Goal: Task Accomplishment & Management: Complete application form

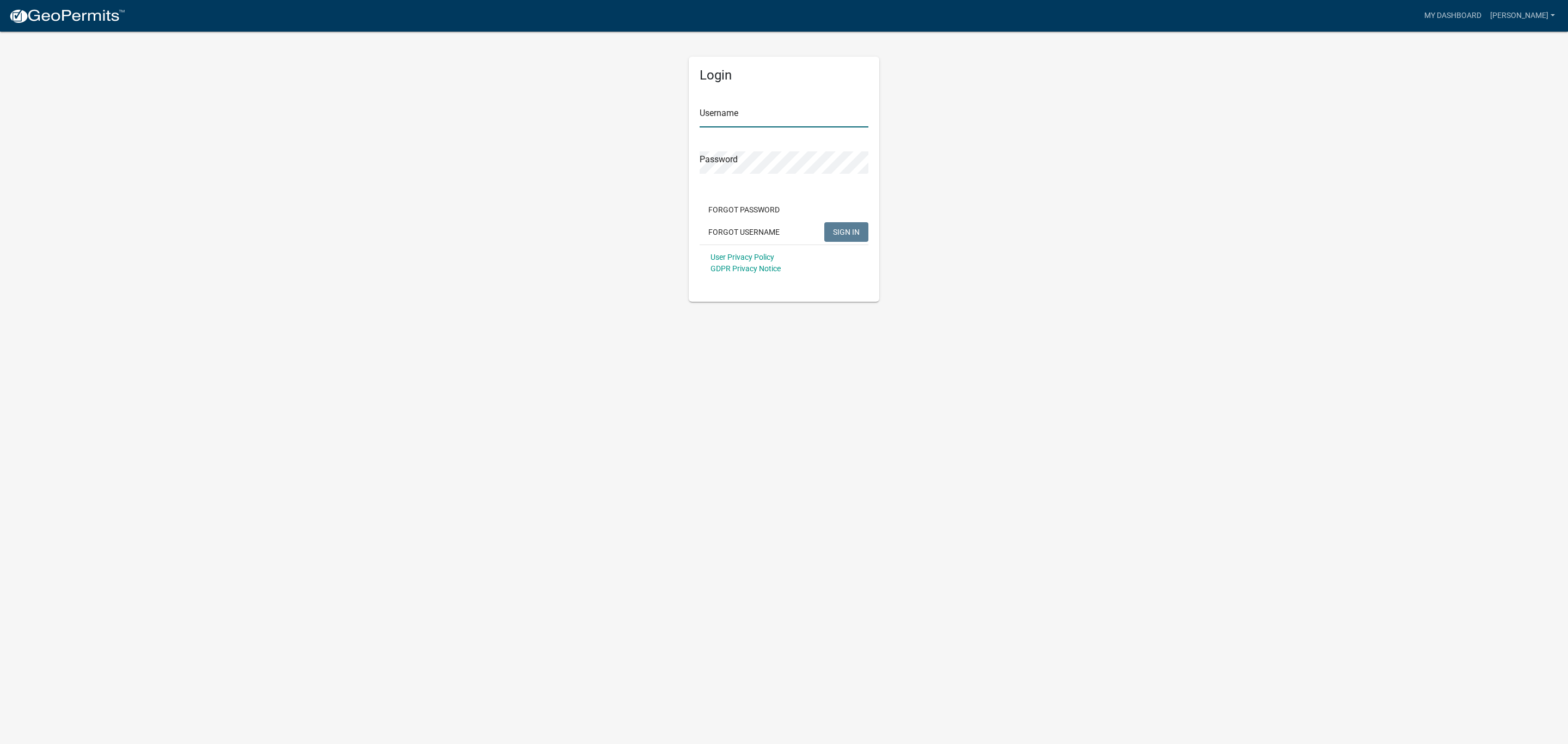
type input "[PERSON_NAME]"
click at [839, 226] on button "SIGN IN" at bounding box center [847, 232] width 44 height 19
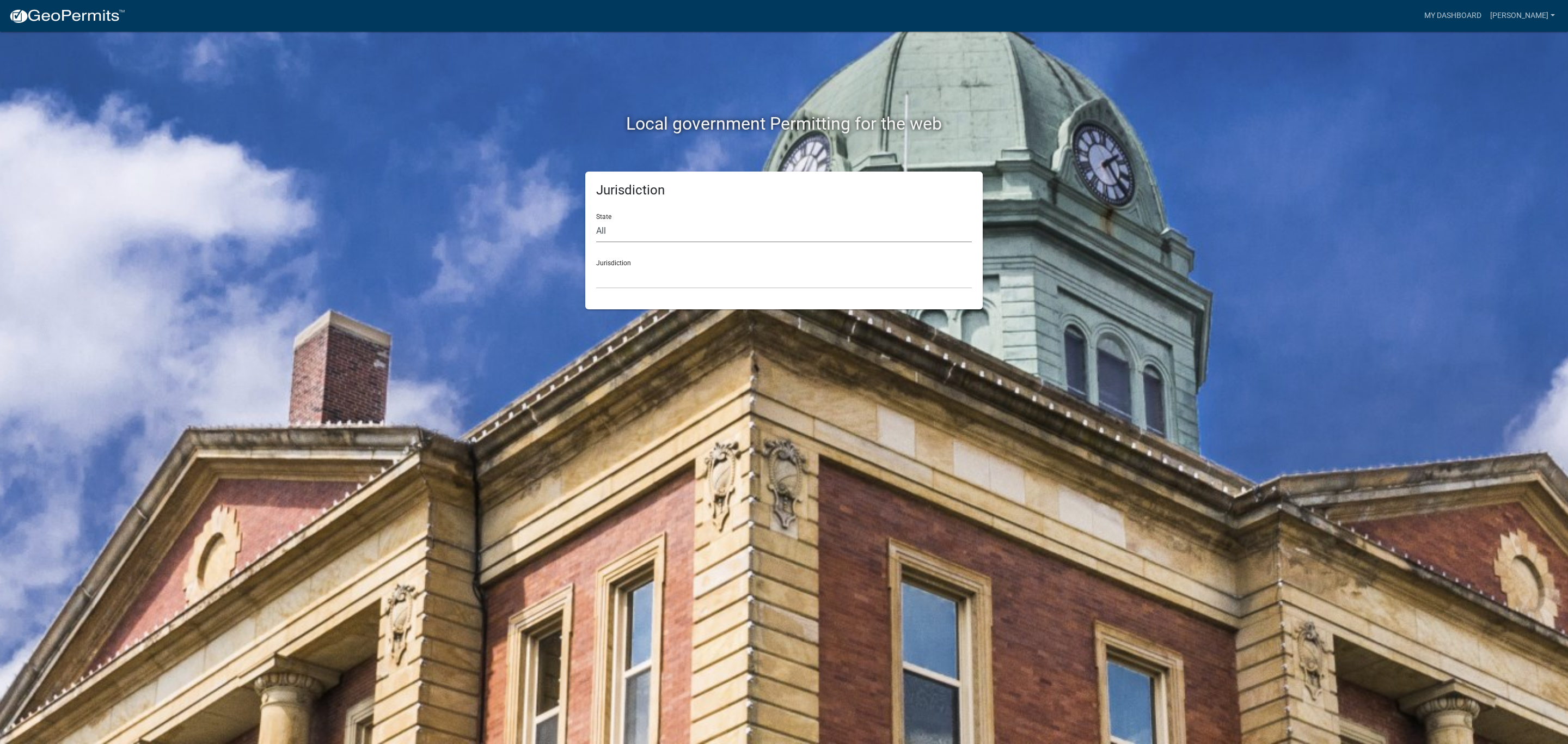
click at [601, 228] on select "All [US_STATE] [US_STATE] [US_STATE] [US_STATE] [US_STATE] [US_STATE] [US_STATE…" at bounding box center [784, 231] width 376 height 22
select select "[US_STATE]"
click at [596, 220] on select "All [US_STATE] [US_STATE] [US_STATE] [US_STATE] [US_STATE] [US_STATE] [US_STATE…" at bounding box center [784, 231] width 376 height 22
click at [693, 252] on div "Jurisdiction [GEOGRAPHIC_DATA], [US_STATE] [GEOGRAPHIC_DATA], [US_STATE] [GEOGR…" at bounding box center [784, 270] width 376 height 38
click at [611, 263] on div "Jurisdiction [GEOGRAPHIC_DATA], [US_STATE] [GEOGRAPHIC_DATA], [US_STATE] [GEOGR…" at bounding box center [784, 270] width 376 height 38
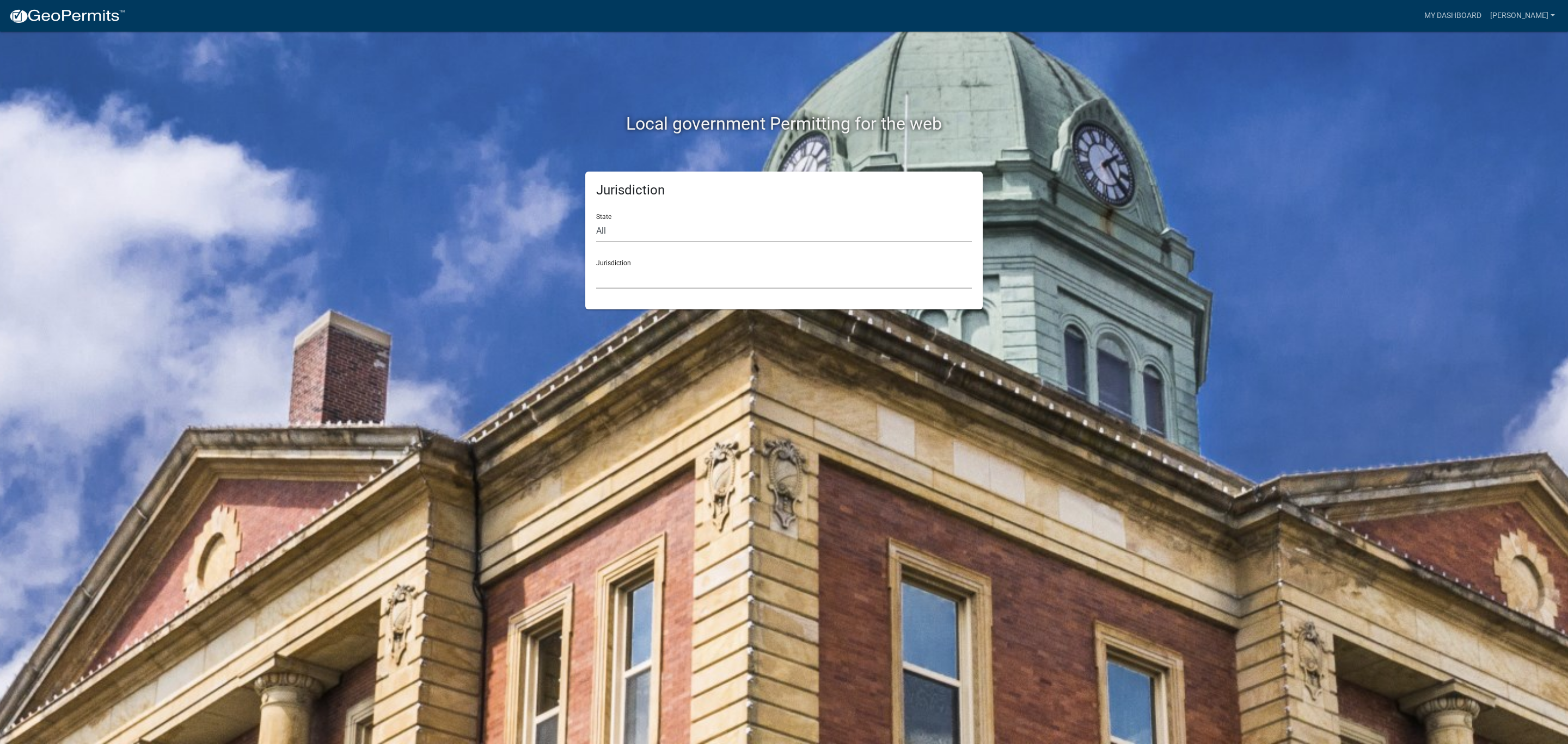
click at [603, 284] on select "[GEOGRAPHIC_DATA], [US_STATE] [GEOGRAPHIC_DATA], [US_STATE] [GEOGRAPHIC_DATA], …" at bounding box center [784, 277] width 376 height 22
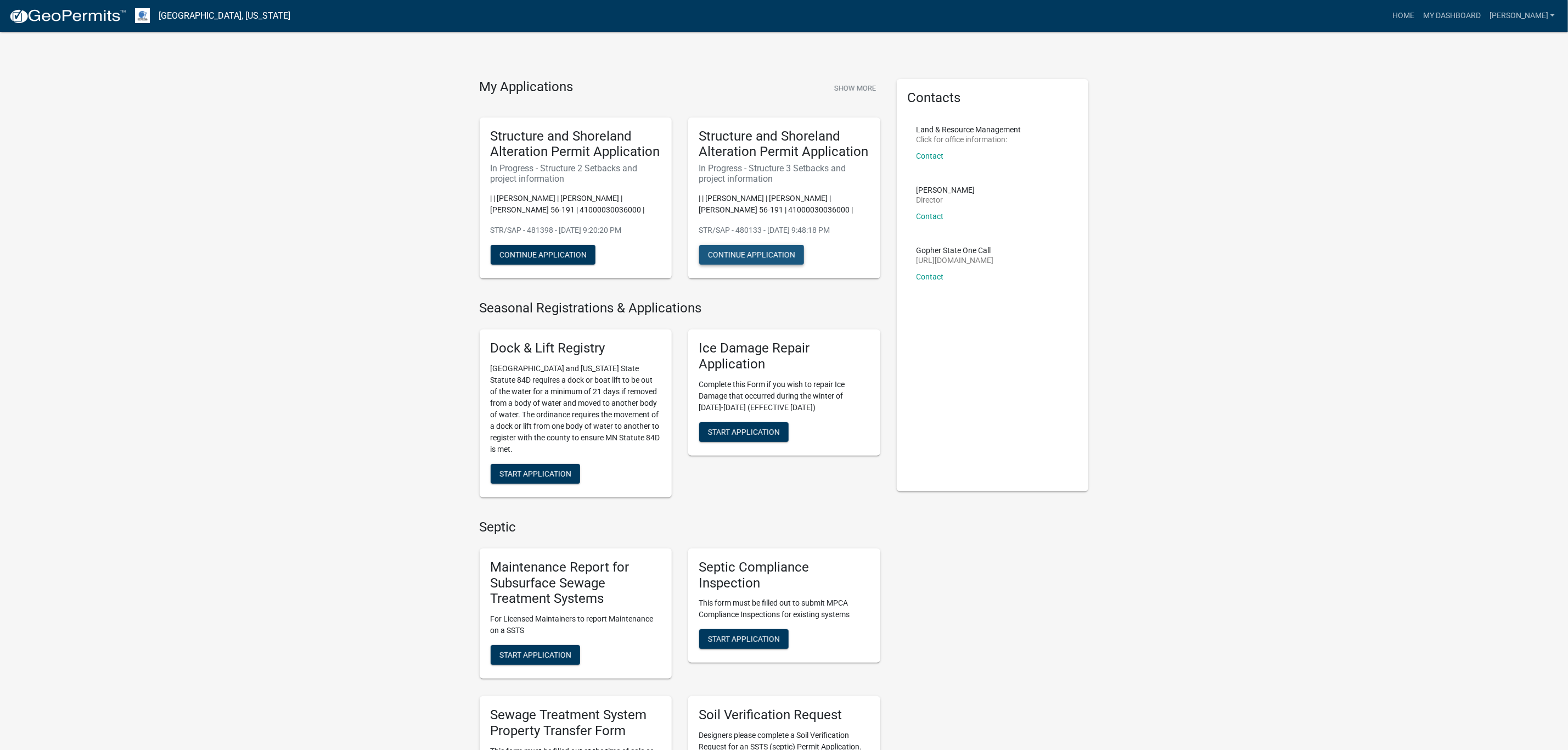
click at [759, 255] on button "Continue Application" at bounding box center [752, 254] width 105 height 20
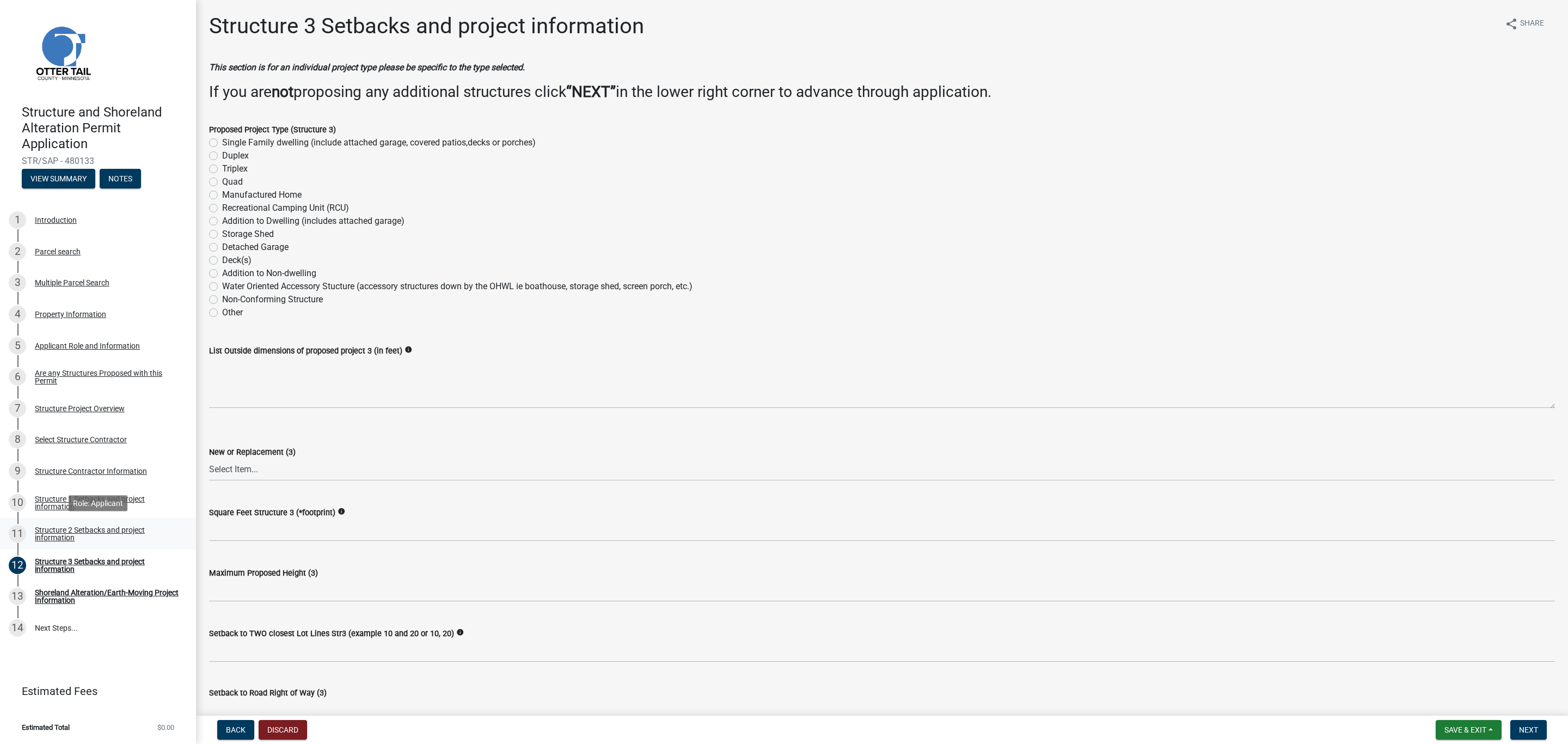
click at [56, 532] on div "Structure 2 Setbacks and project information" at bounding box center [107, 534] width 144 height 15
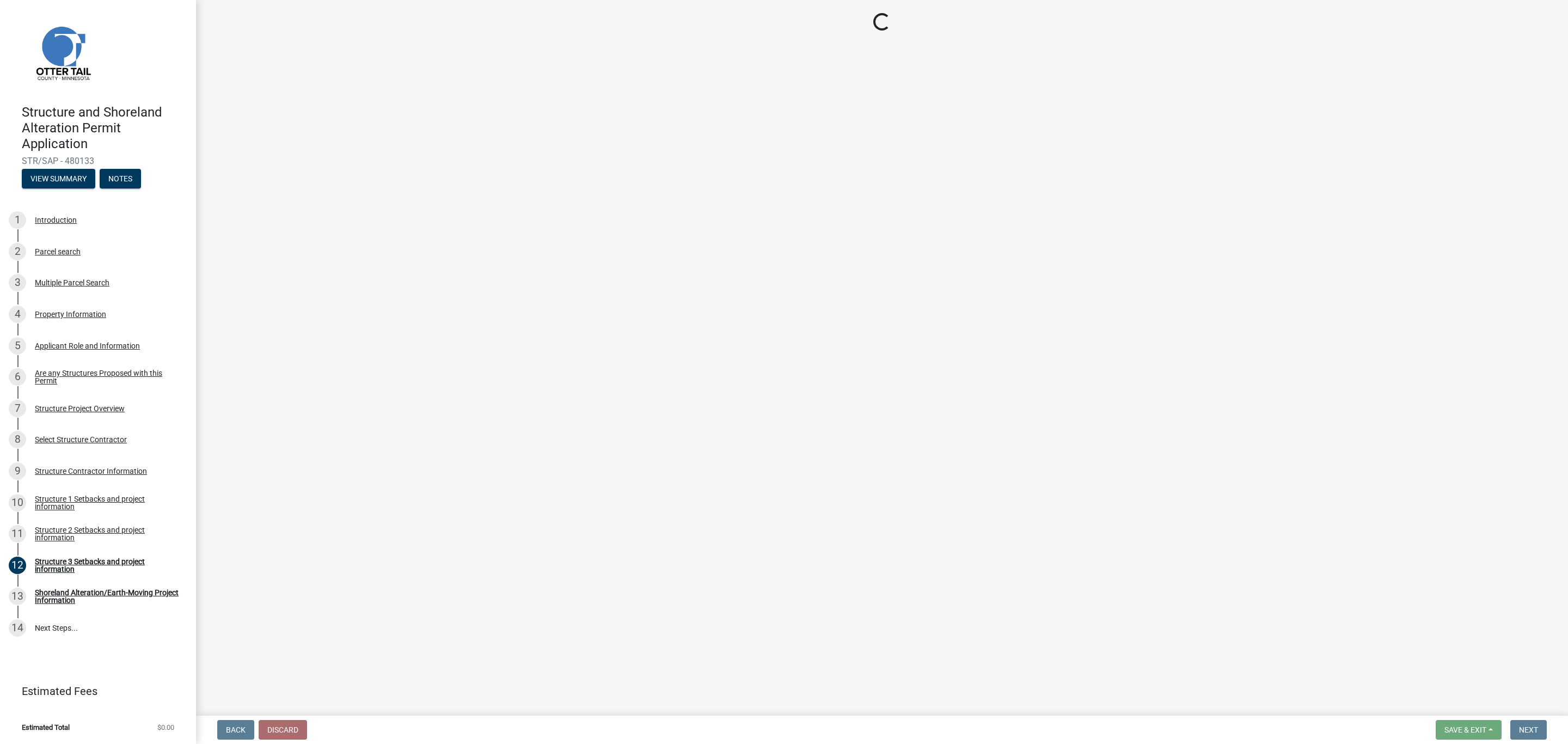
select select "a3cc236c-43aa-406a-8353-e0398d57c407"
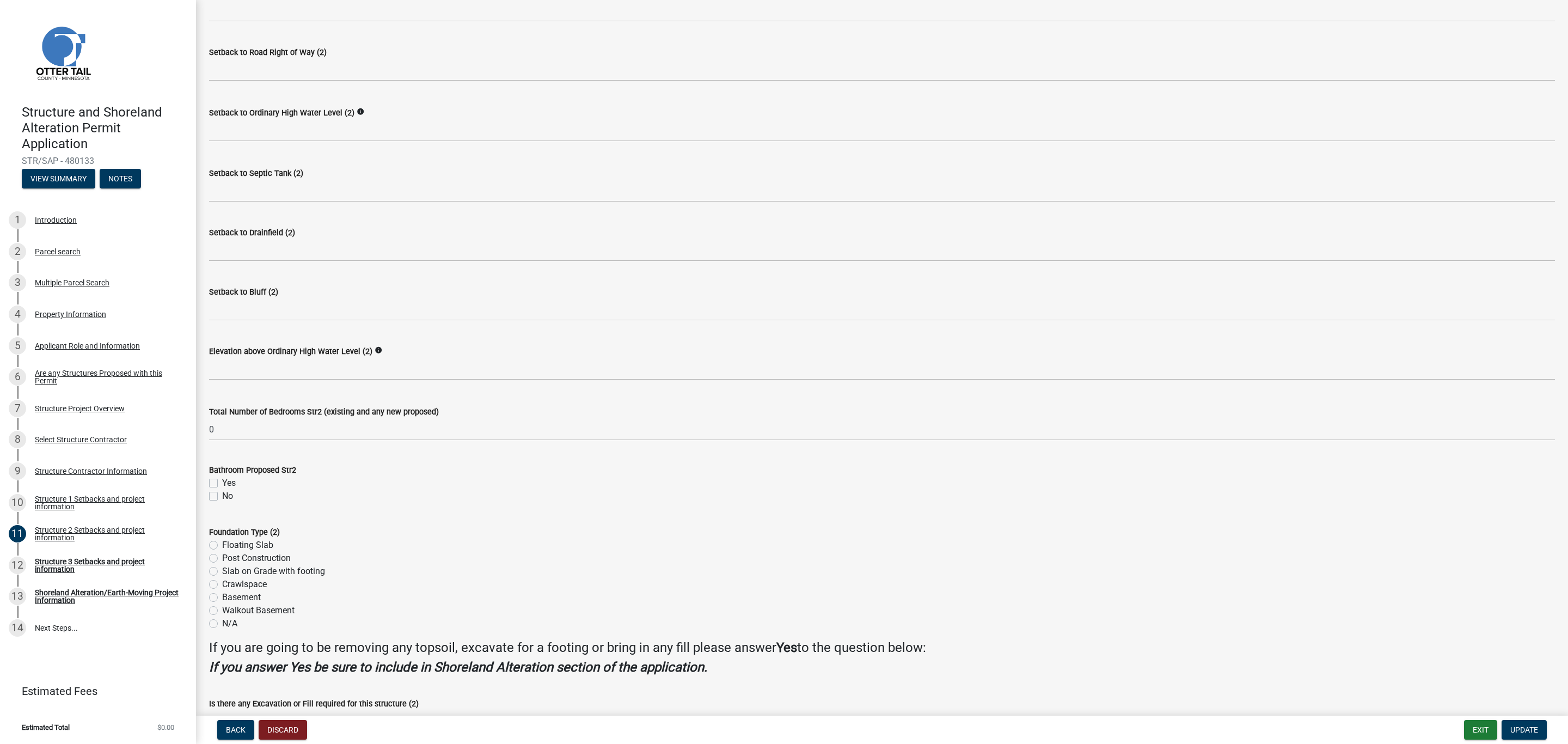
scroll to position [717, 0]
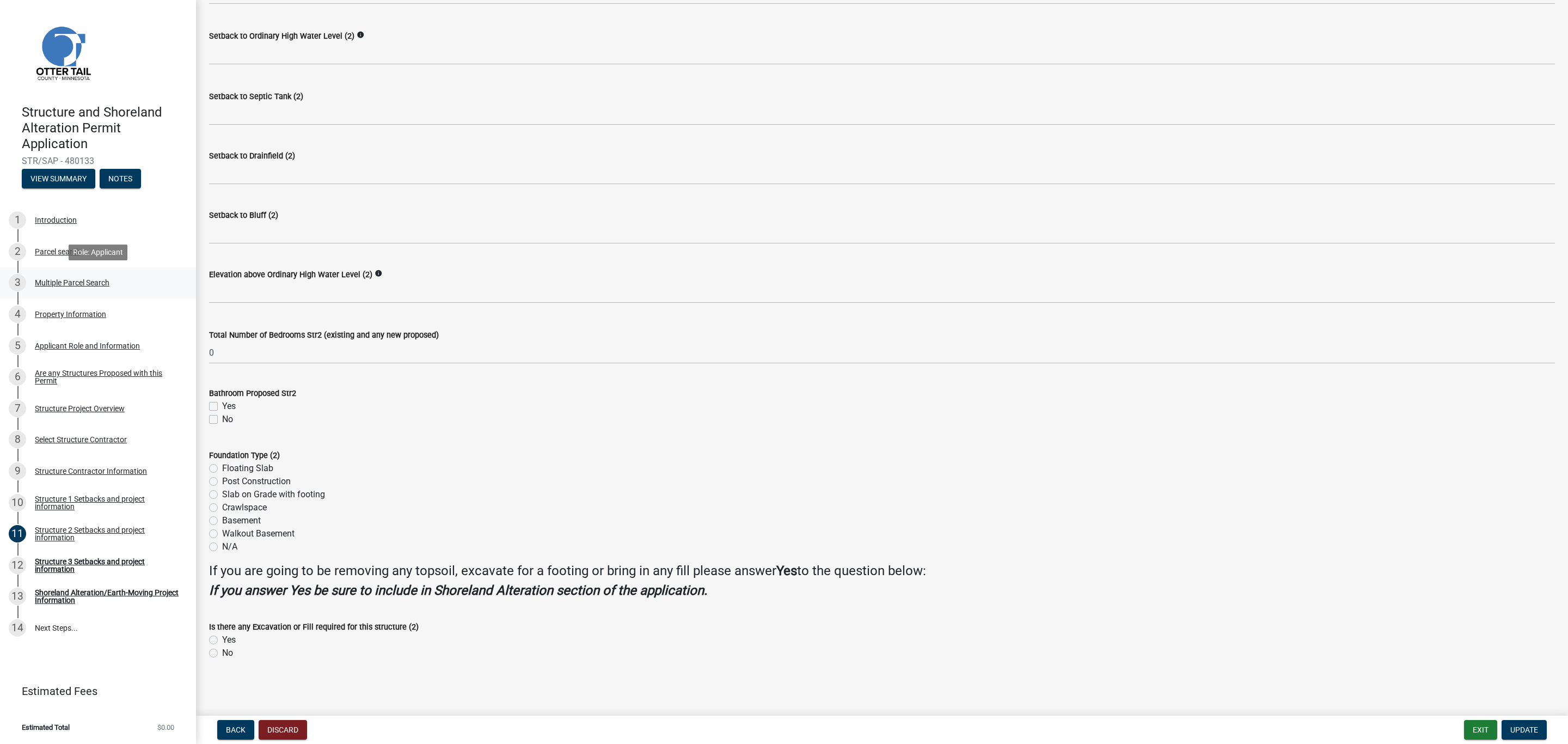
click at [19, 284] on div "3" at bounding box center [17, 283] width 18 height 18
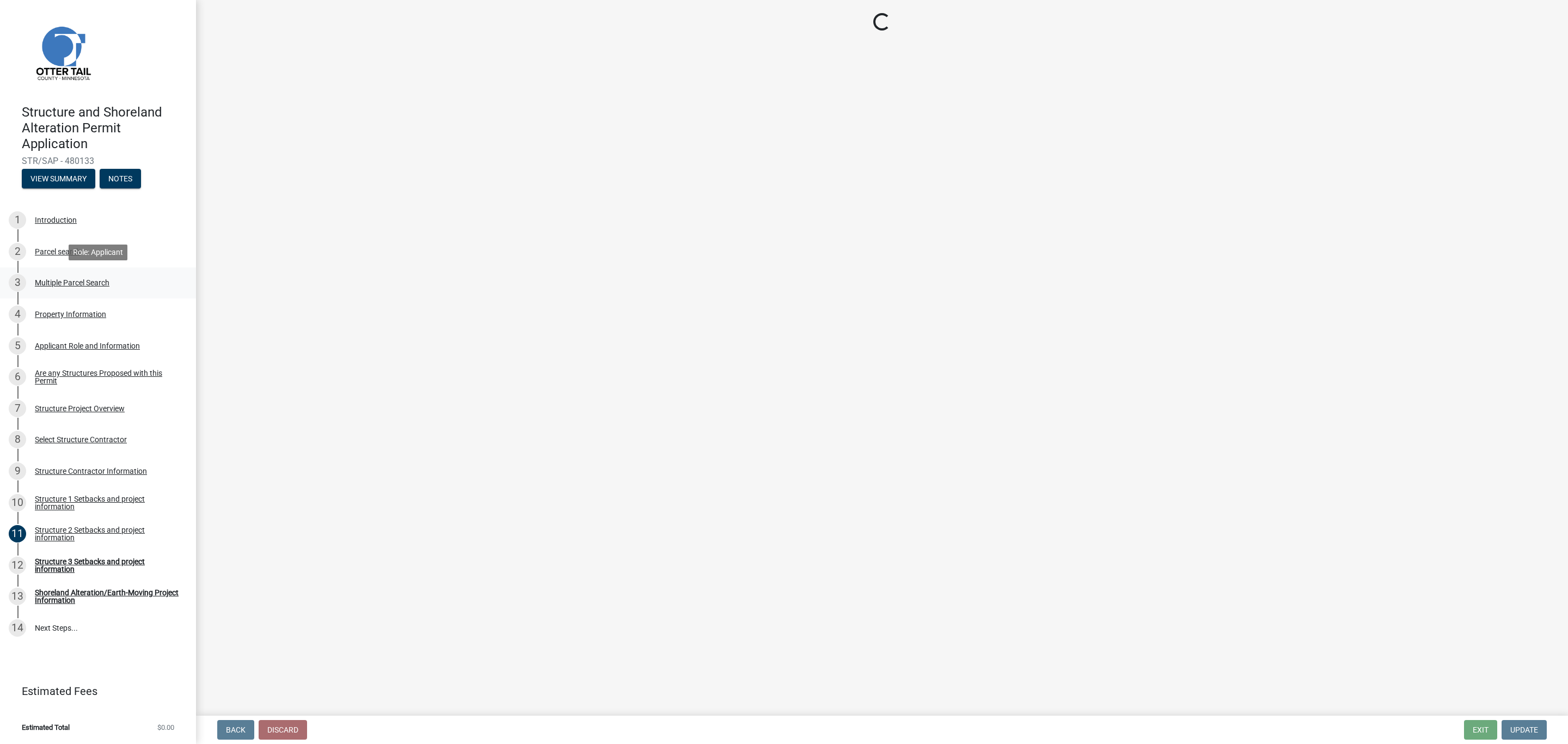
scroll to position [0, 0]
click at [19, 321] on div "4" at bounding box center [17, 314] width 18 height 18
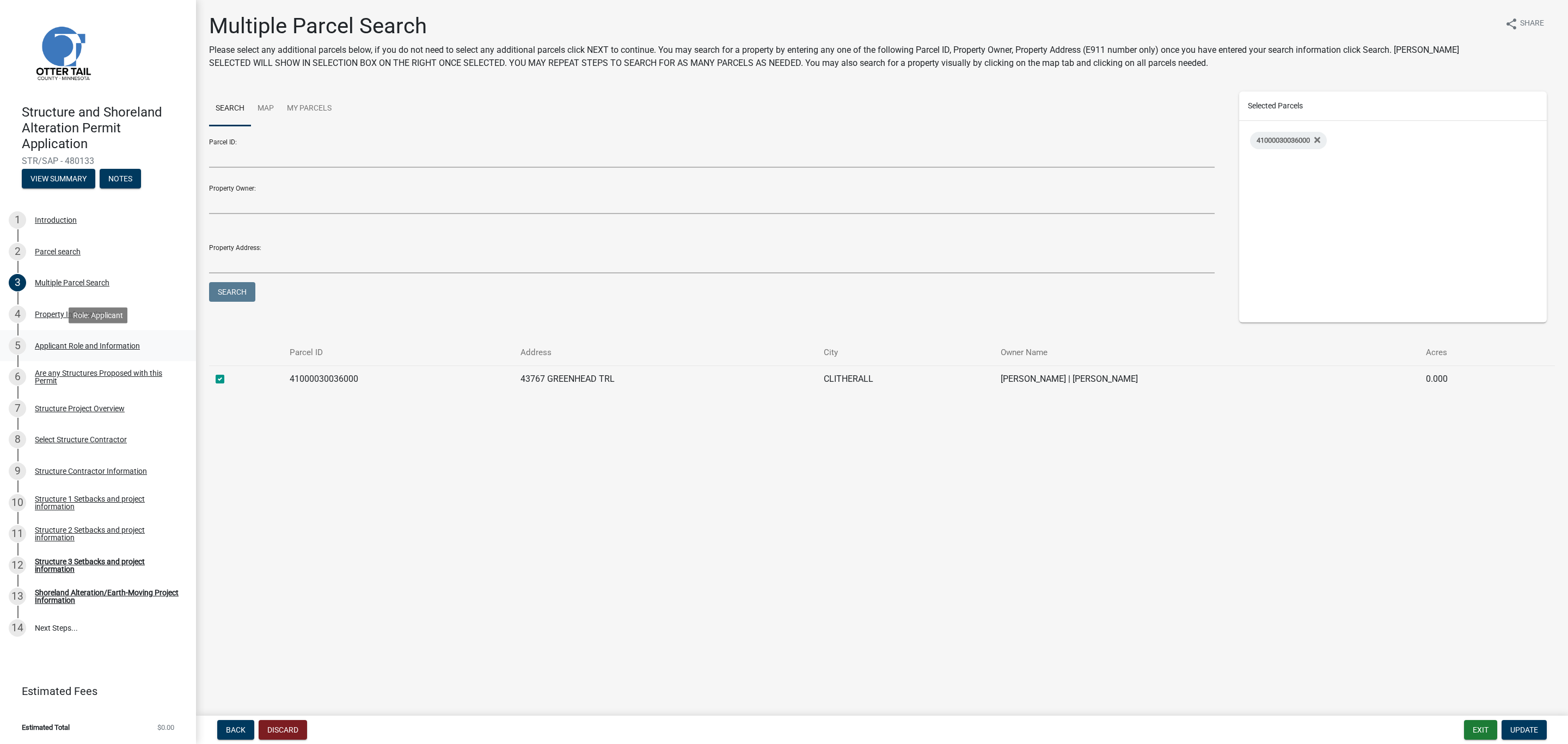
click at [18, 348] on div "5" at bounding box center [17, 346] width 18 height 18
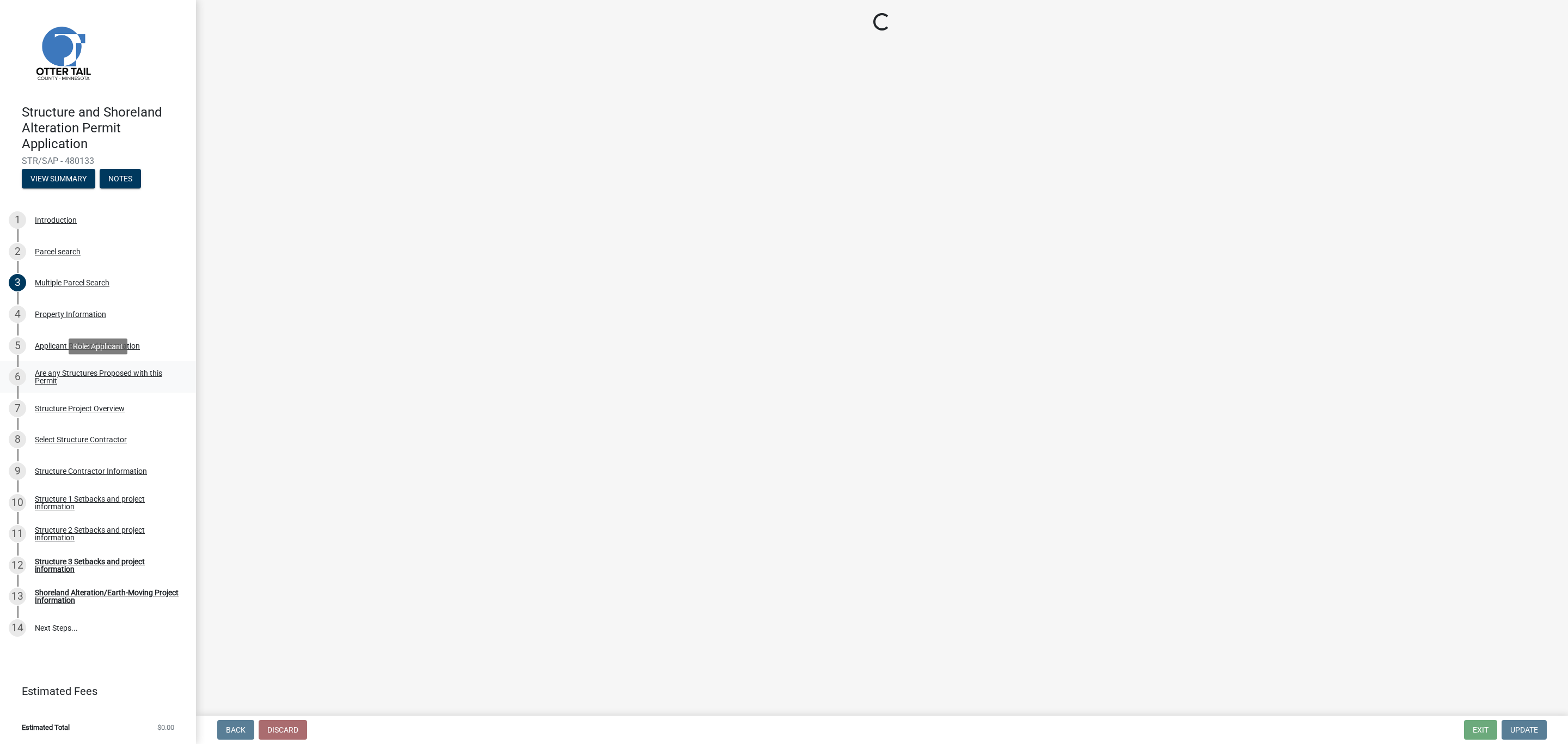
select select "c2ad80f9-9ce3-4e90-9103-7f452b1b6c56"
select select "bc95ce3f-9706-43bd-97a5-80c1e912429f"
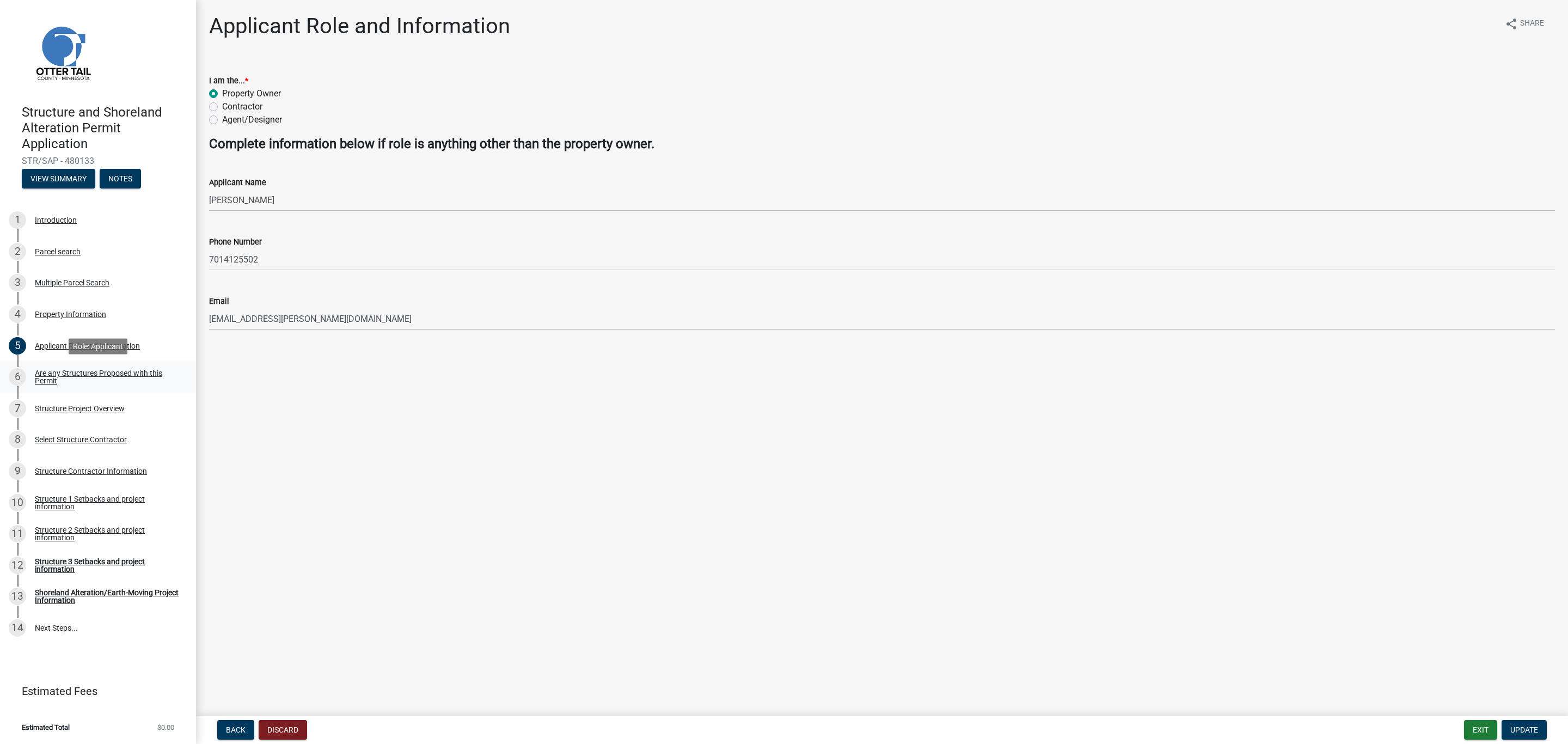
click at [14, 380] on div "6" at bounding box center [17, 376] width 18 height 18
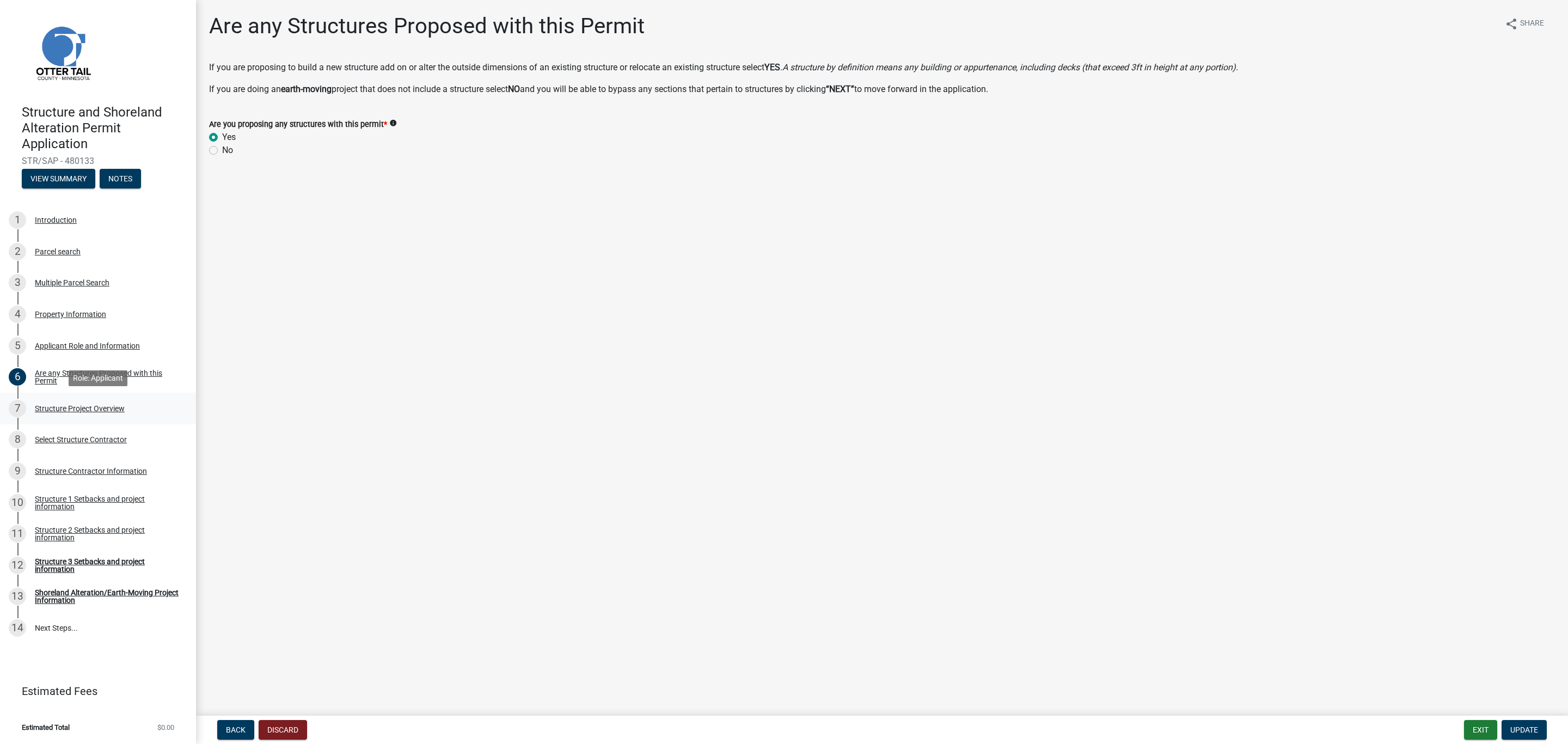
click at [17, 414] on div "7" at bounding box center [17, 408] width 18 height 18
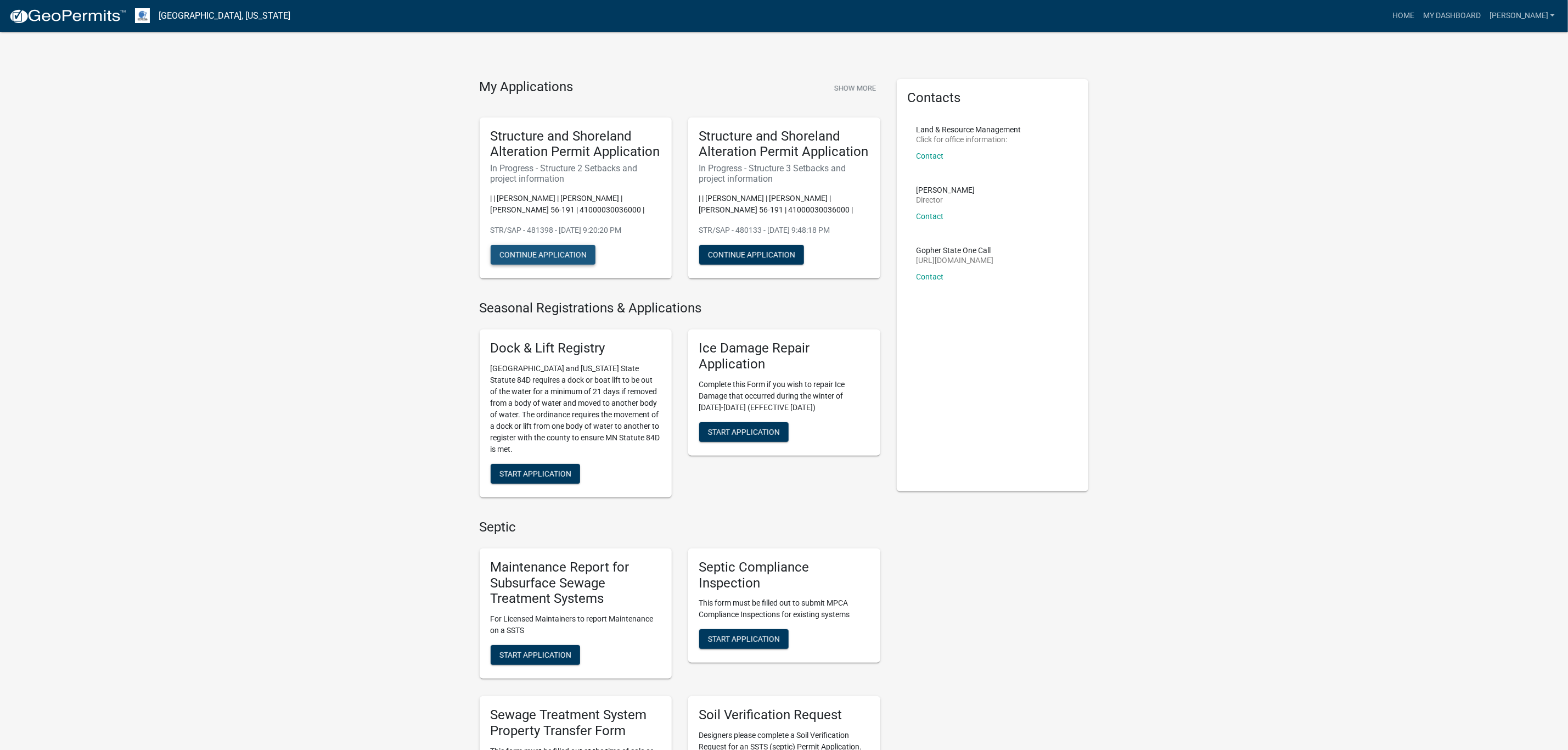
click at [530, 254] on button "Continue Application" at bounding box center [543, 254] width 105 height 20
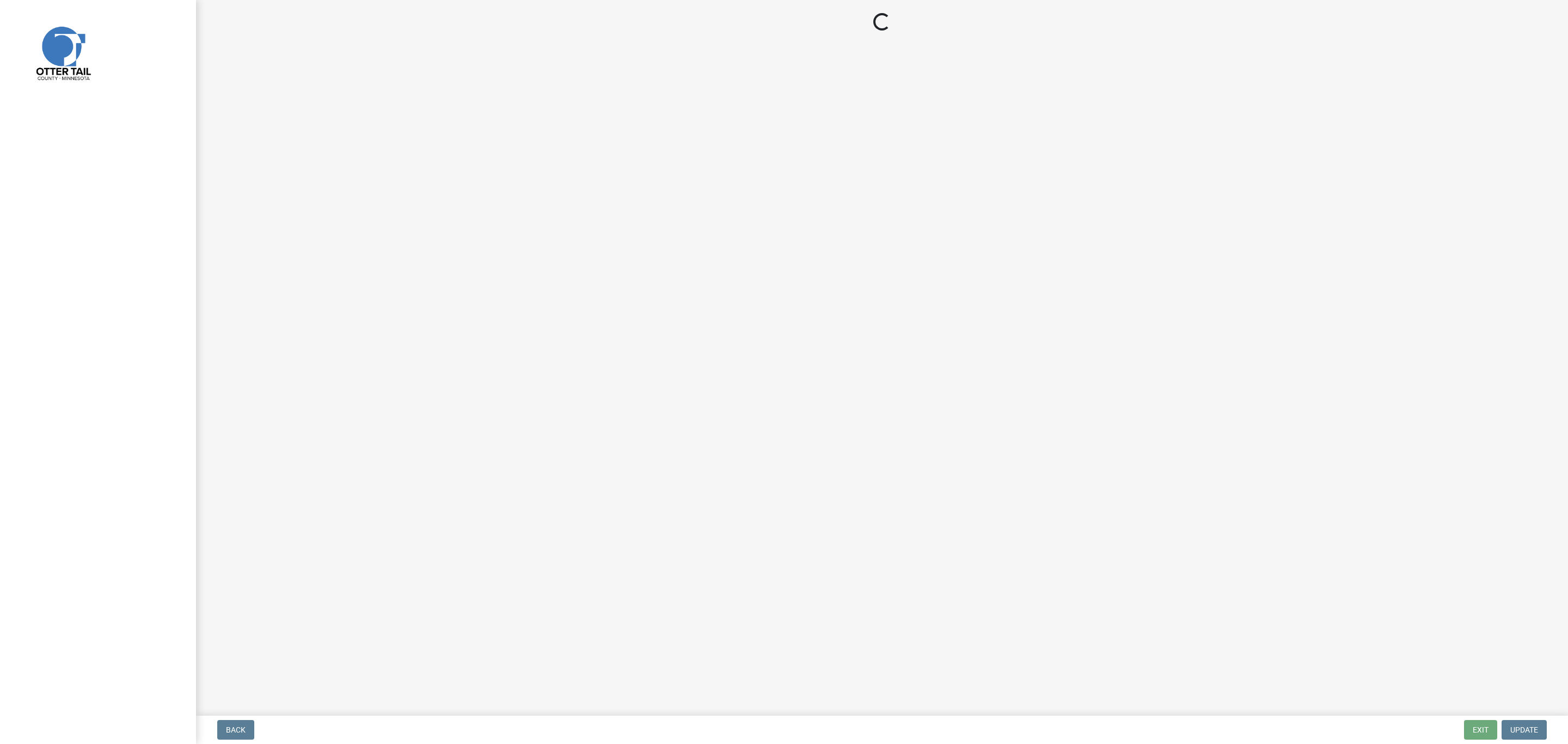
select select "a3cc236c-43aa-406a-8353-e0398d57c407"
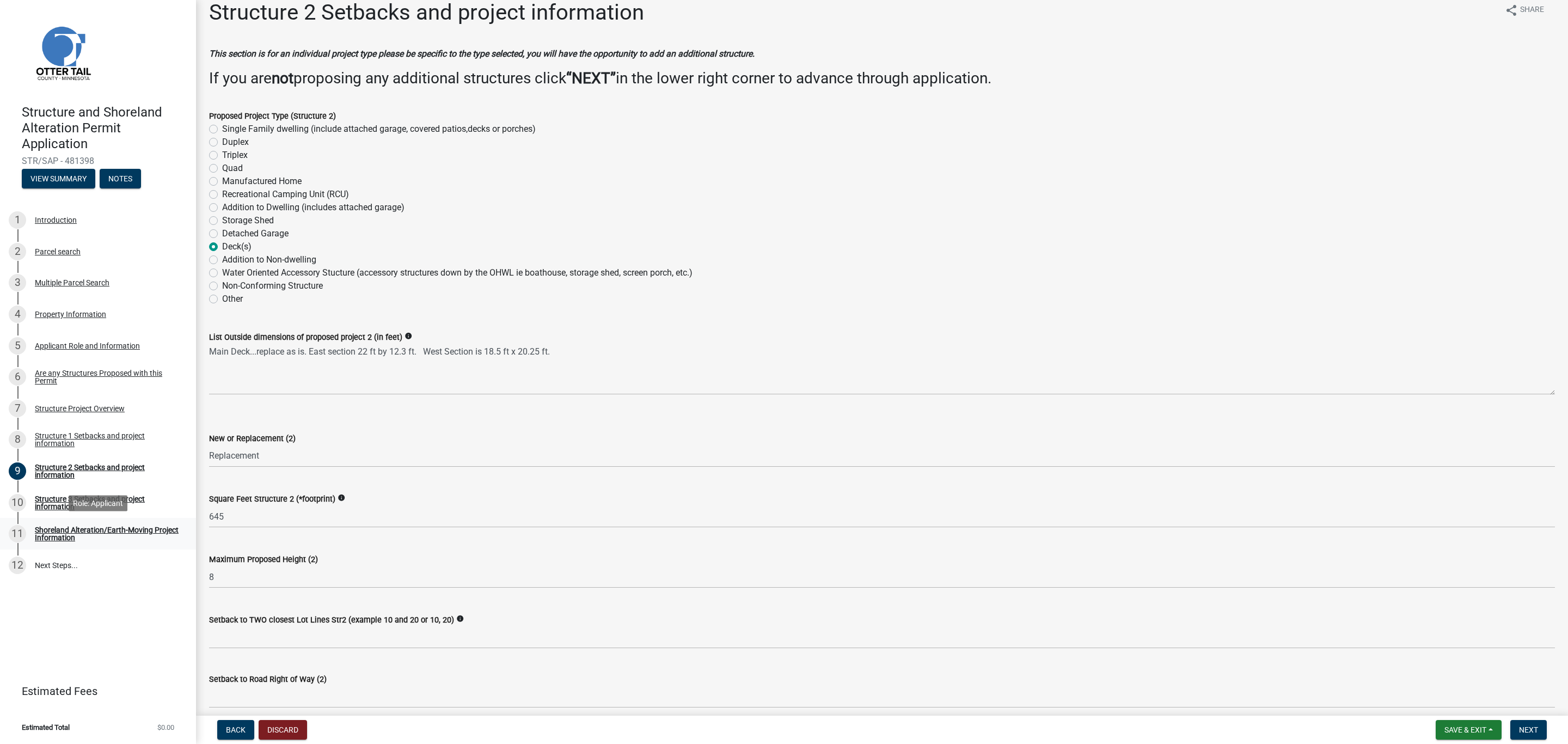
scroll to position [82, 0]
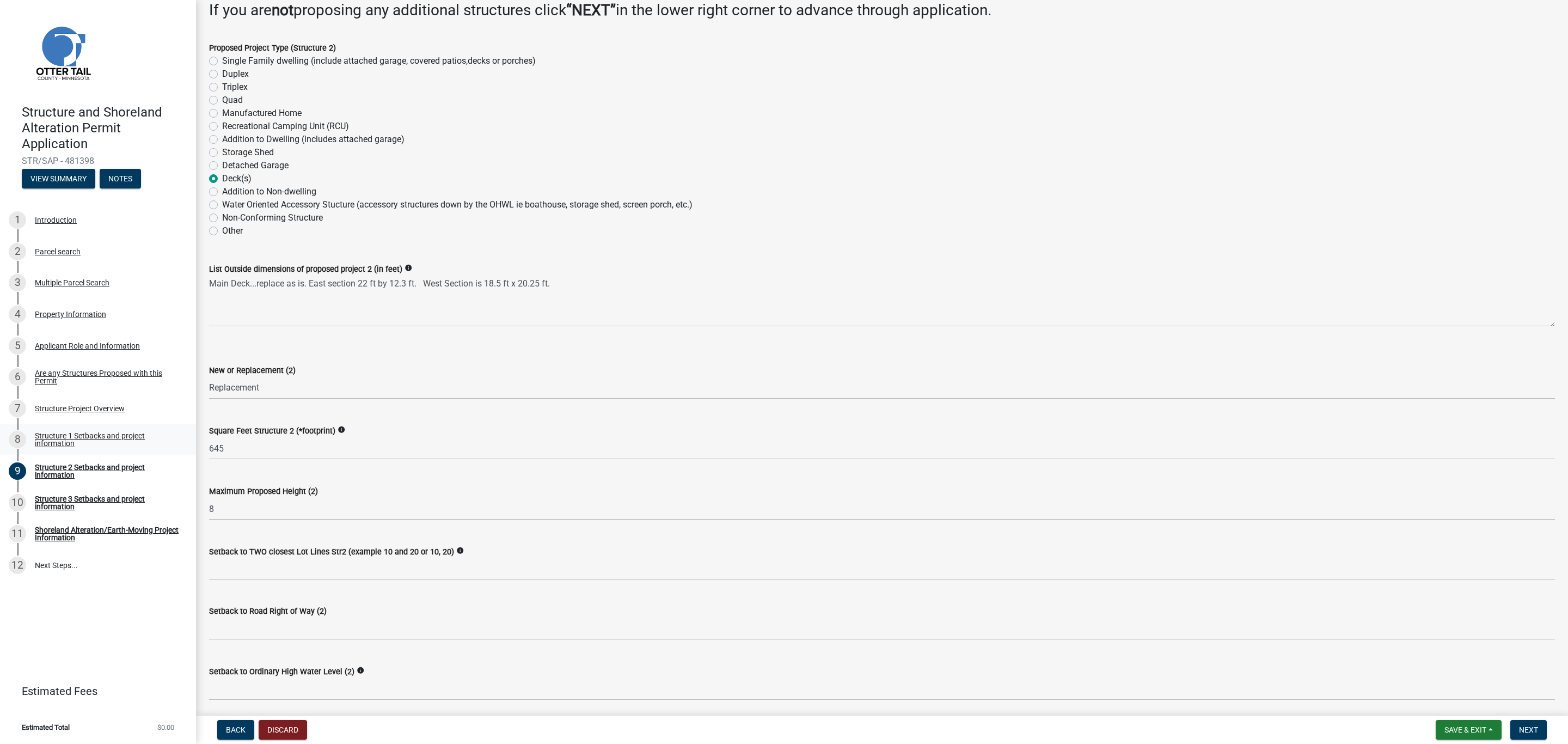
click at [56, 439] on div "Structure 1 Setbacks and project information" at bounding box center [107, 439] width 144 height 15
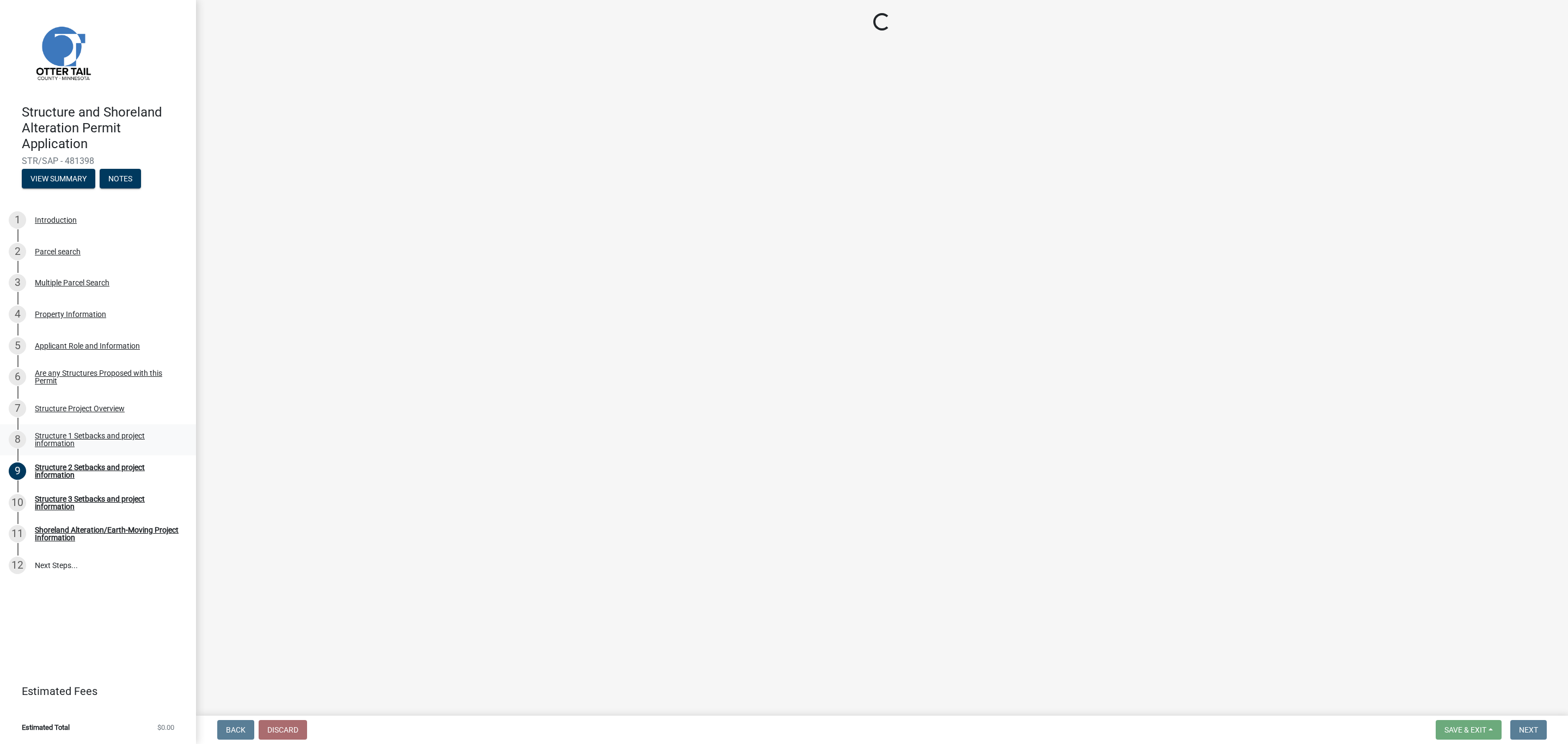
select select "a3cc236c-43aa-406a-8353-e0398d57c407"
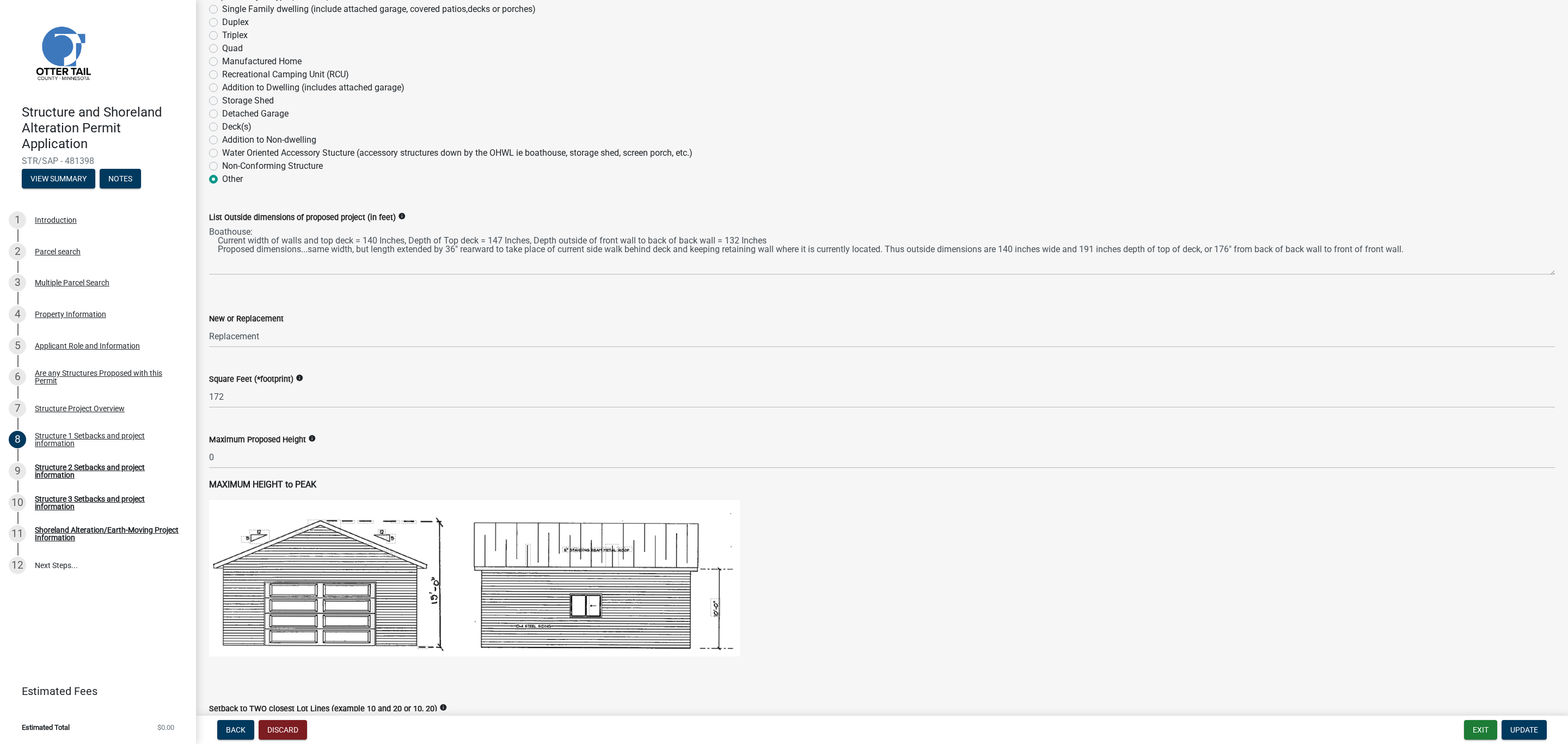
scroll to position [163, 0]
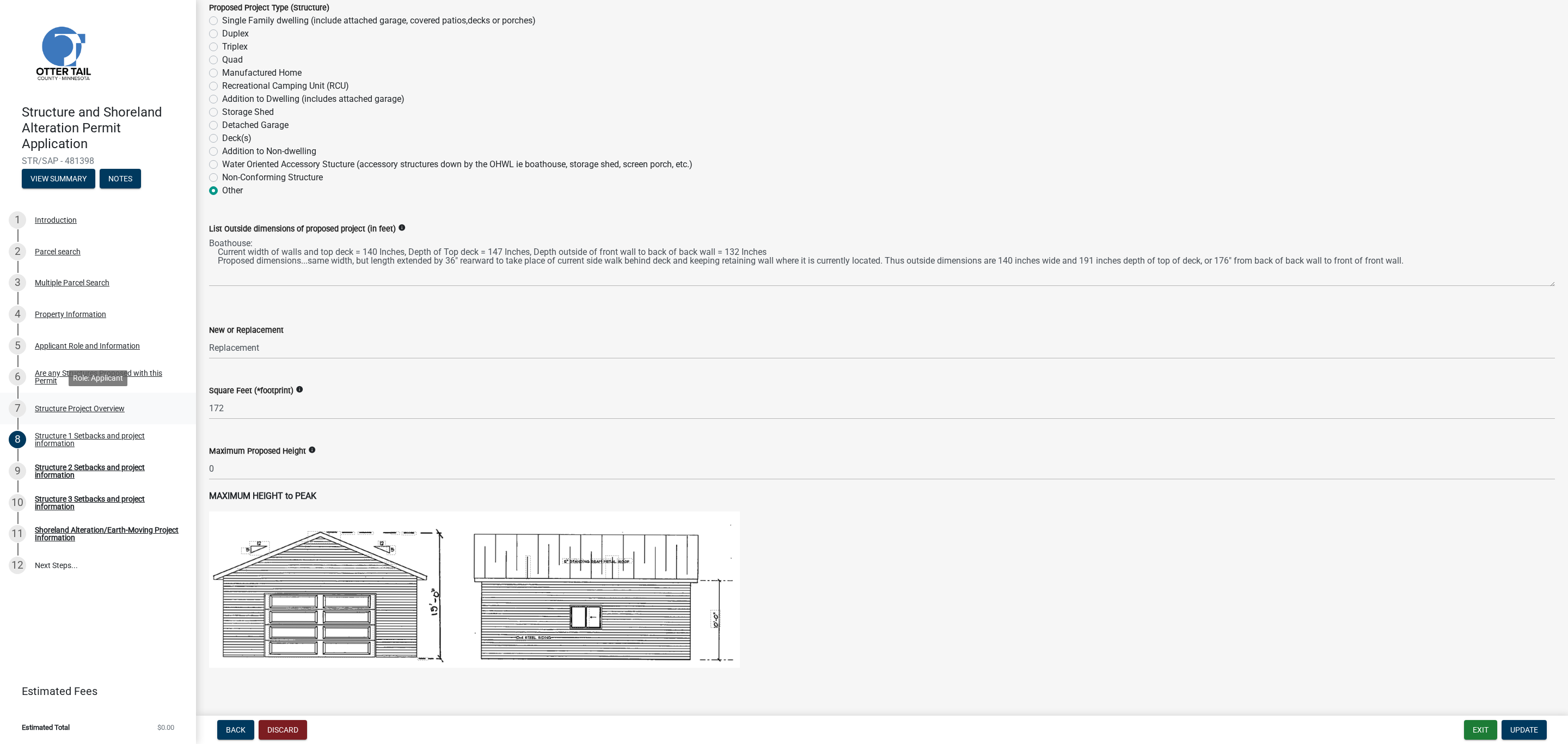
click at [54, 411] on div "Structure Project Overview" at bounding box center [80, 409] width 90 height 7
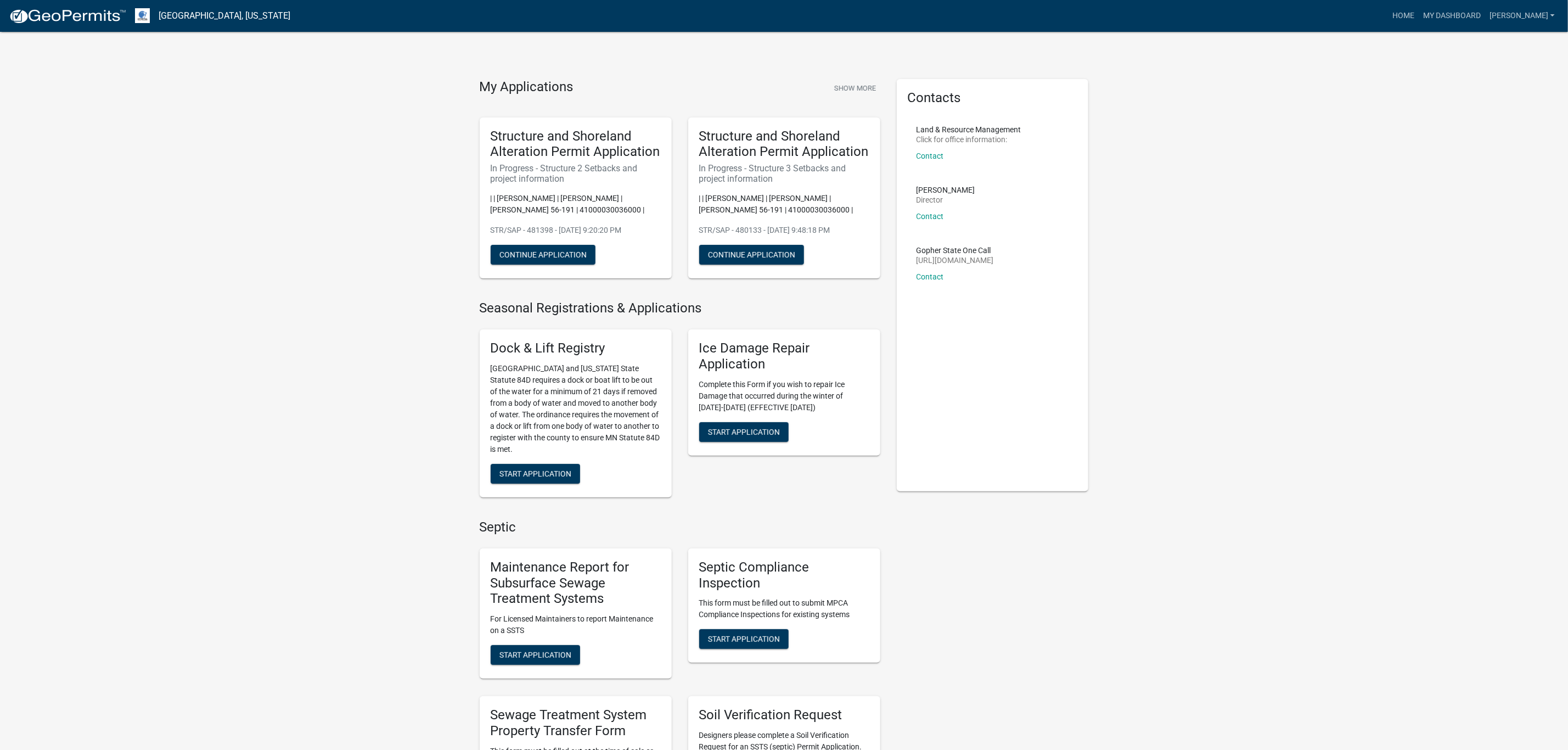
click at [723, 163] on h6 "In Progress - Structure 3 Setbacks and project information" at bounding box center [784, 174] width 170 height 21
click at [742, 252] on button "Continue Application" at bounding box center [752, 254] width 105 height 20
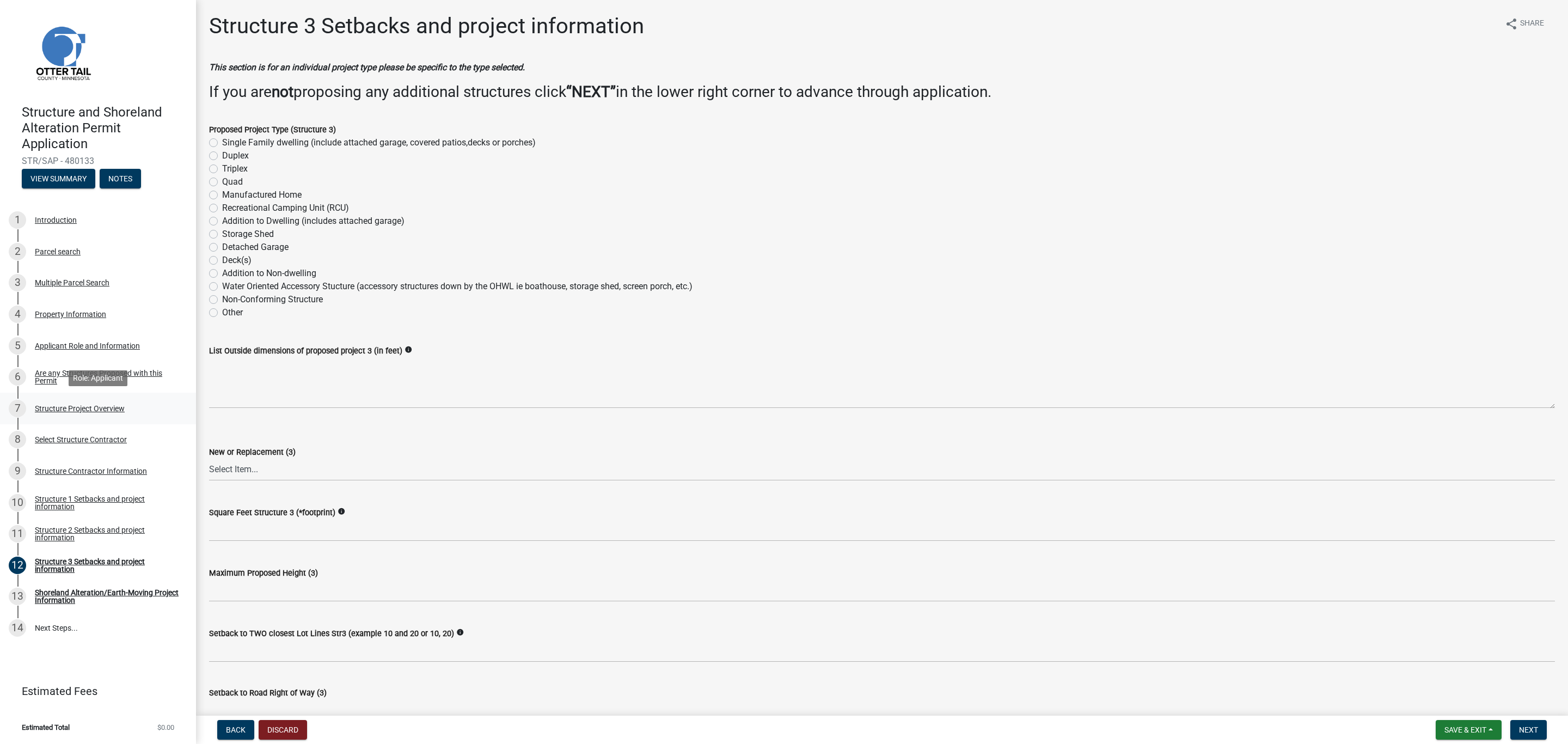
click at [62, 402] on div "7 Structure Project Overview" at bounding box center [93, 408] width 169 height 18
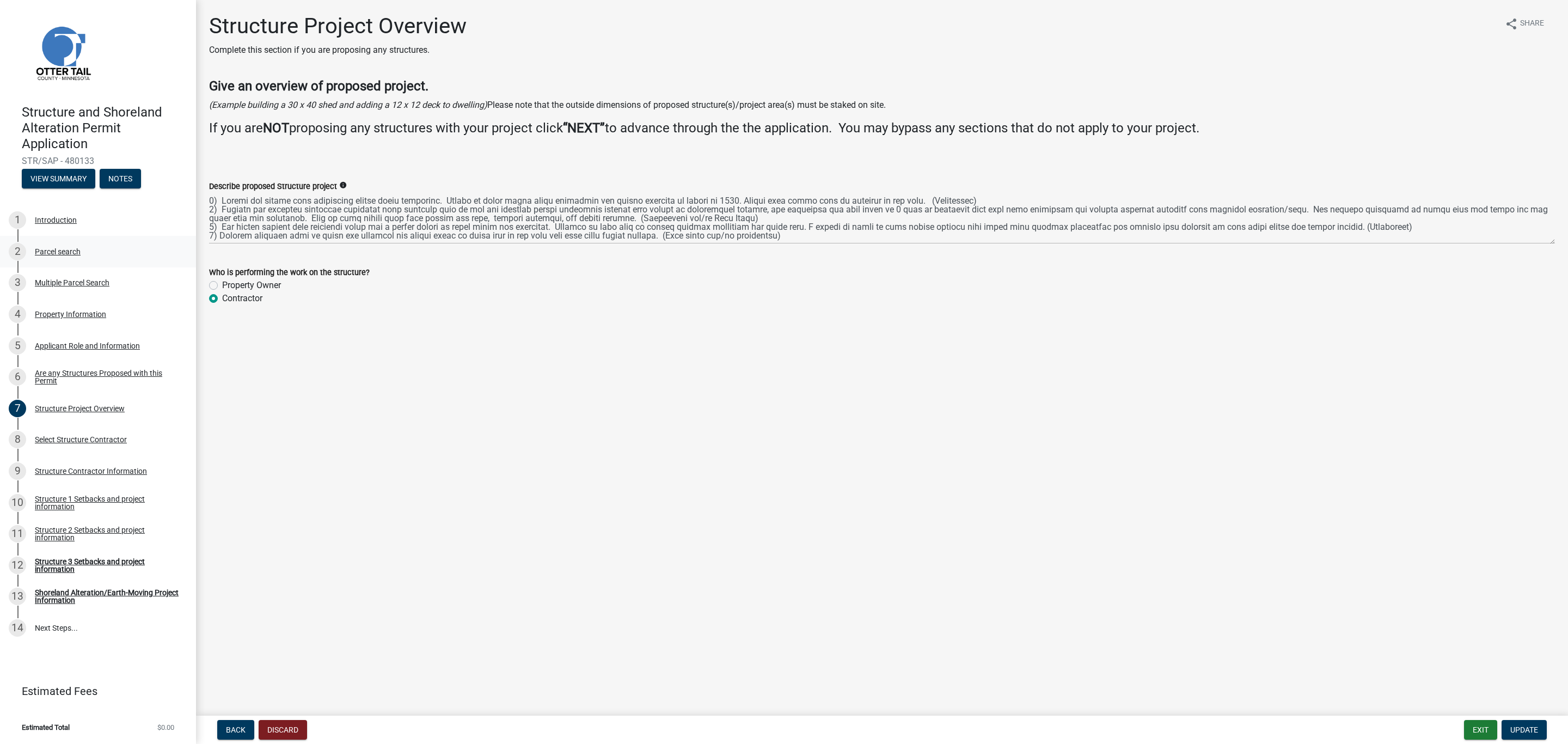
click at [45, 250] on div "Parcel search" at bounding box center [57, 251] width 45 height 7
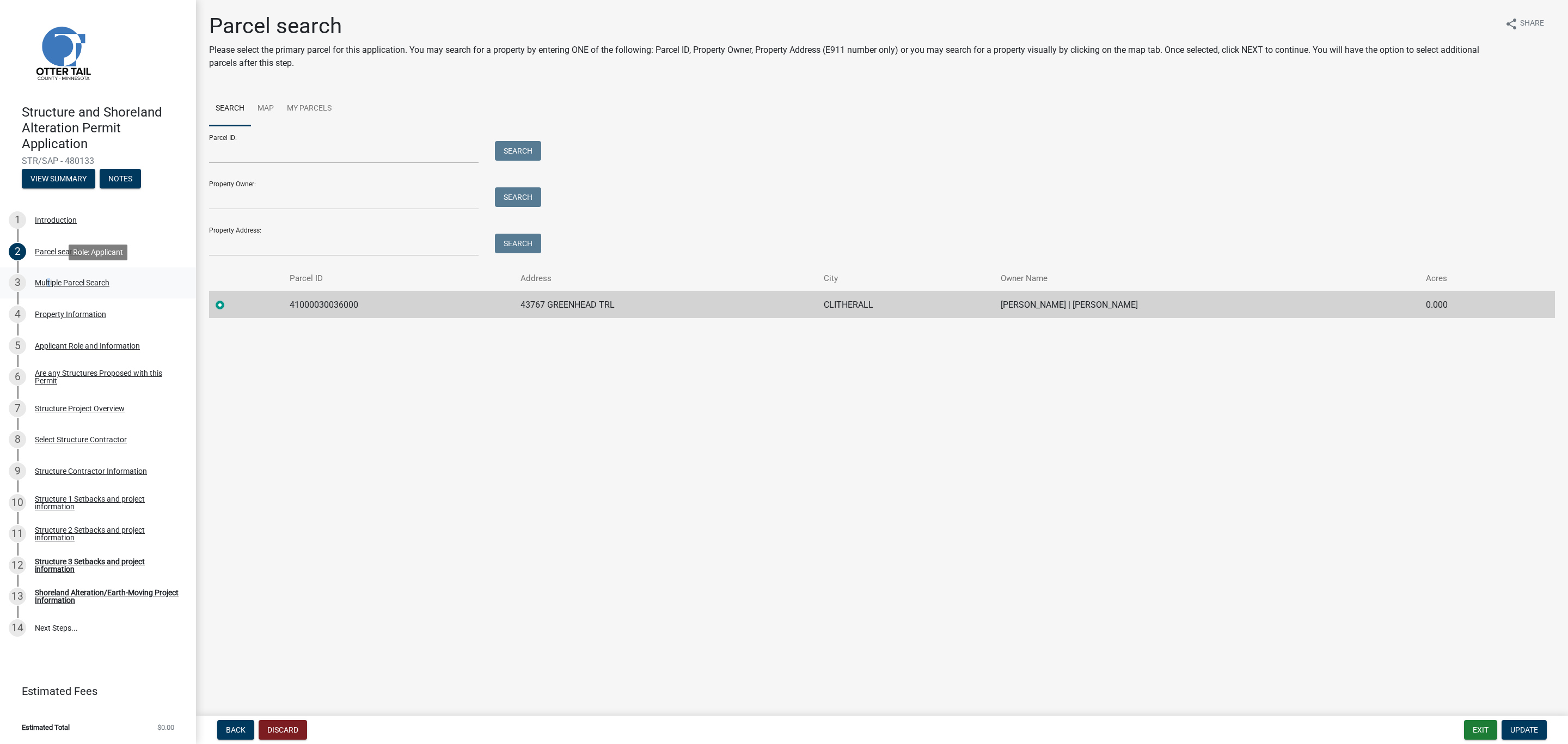
click at [47, 275] on div "3 Multiple Parcel Search" at bounding box center [93, 283] width 169 height 18
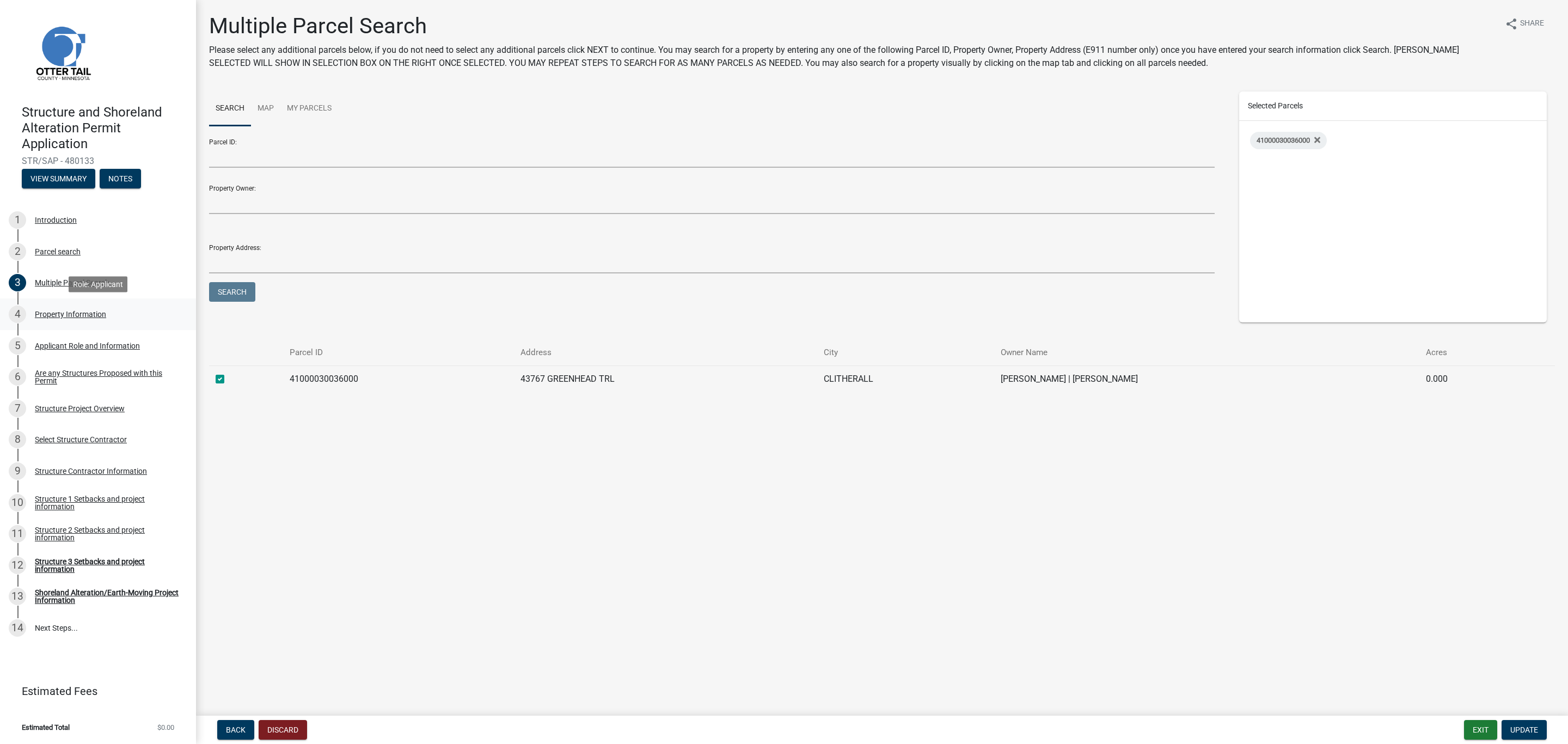
click at [52, 314] on div "Property Information" at bounding box center [70, 314] width 71 height 7
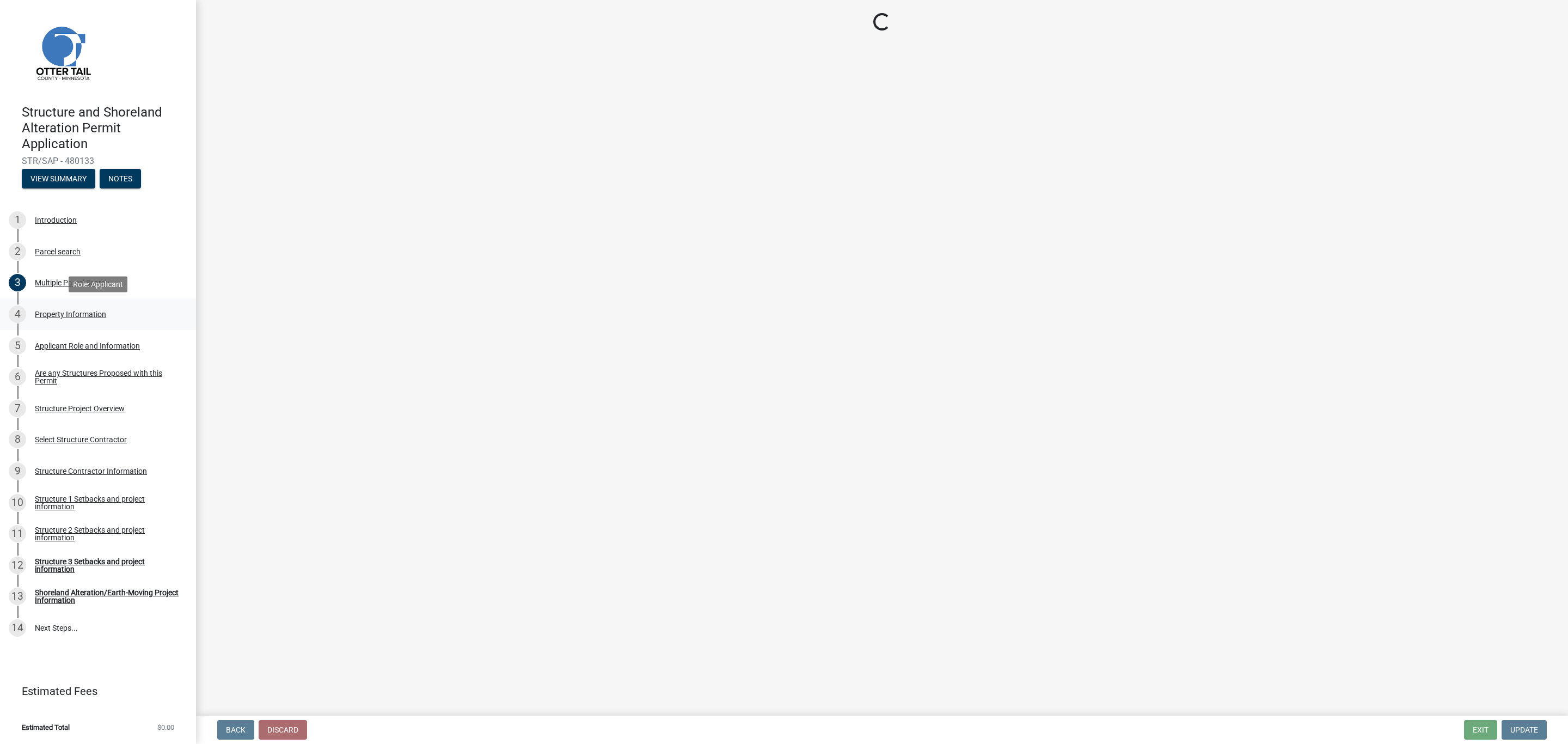
select select "c2ad80f9-9ce3-4e90-9103-7f452b1b6c56"
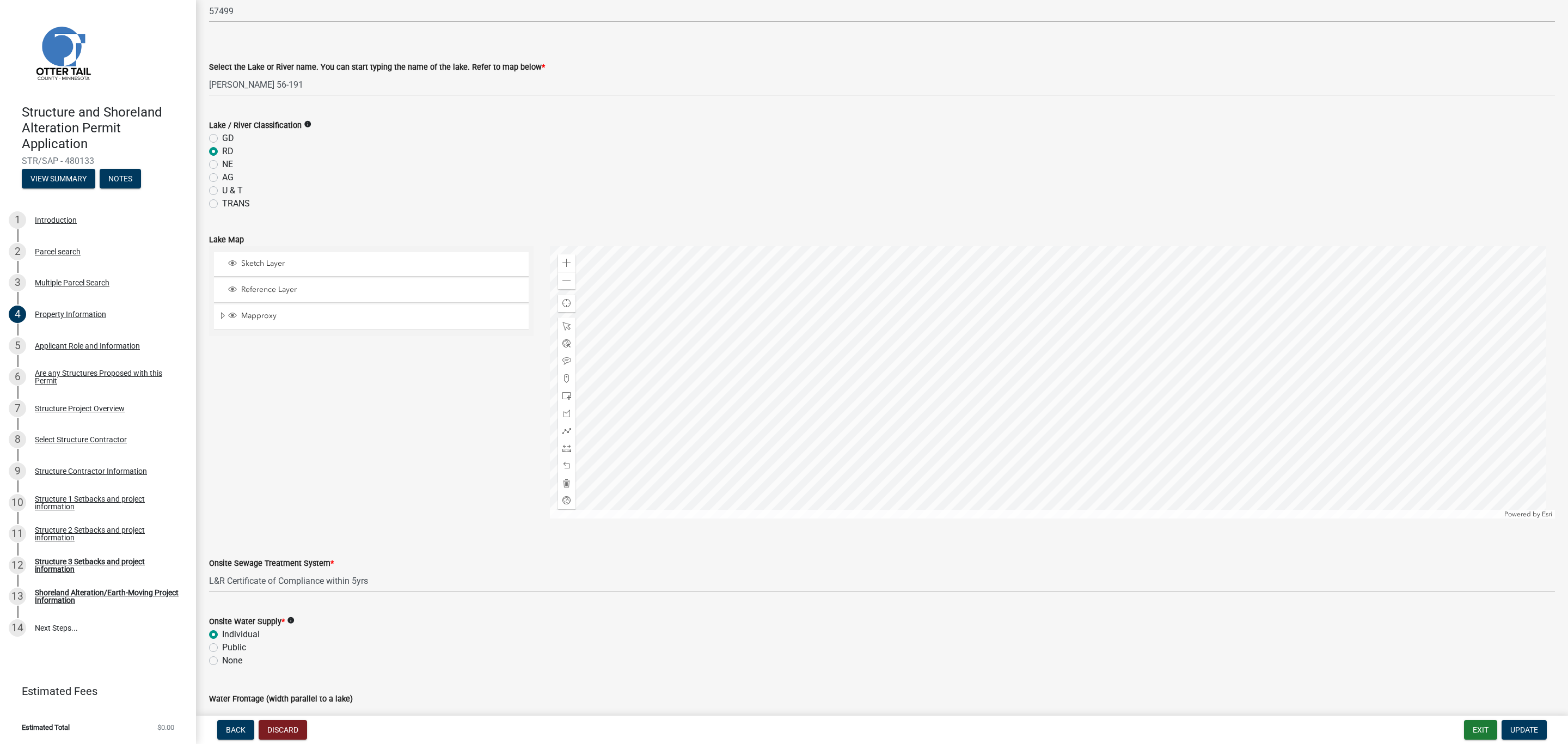
scroll to position [394, 0]
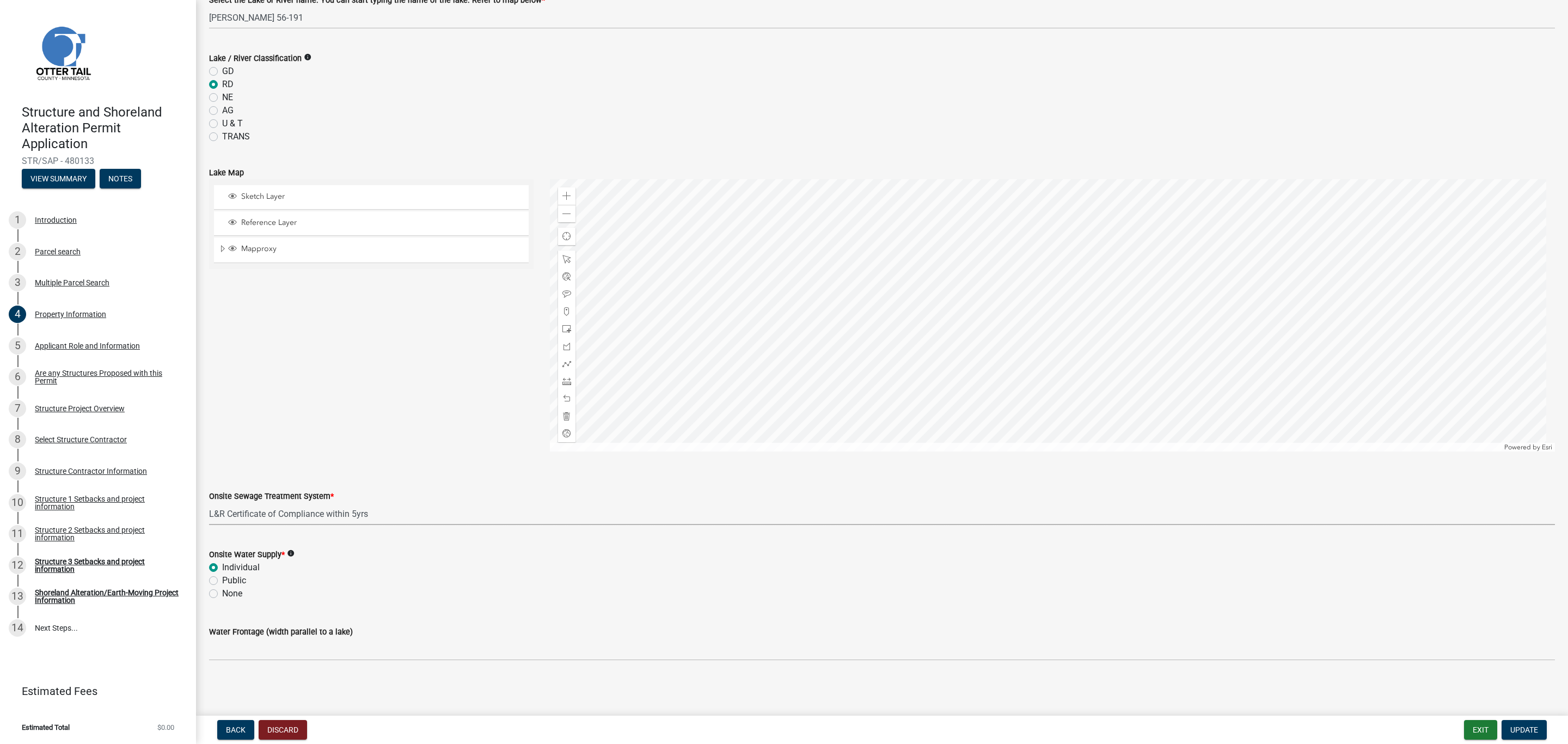
click at [277, 509] on select "Select Item... L&R Certificate of Compliance within 5yrs Compliance Inspection …" at bounding box center [882, 514] width 1346 height 22
click at [209, 503] on select "Select Item... L&R Certificate of Compliance within 5yrs Compliance Inspection …" at bounding box center [882, 514] width 1346 height 22
select select "536c2d30-81d9-41b4-a753-c6560d717c74"
drag, startPoint x: 1521, startPoint y: 728, endPoint x: 1374, endPoint y: 644, distance: 169.3
click at [1521, 727] on span "Update" at bounding box center [1524, 729] width 28 height 8
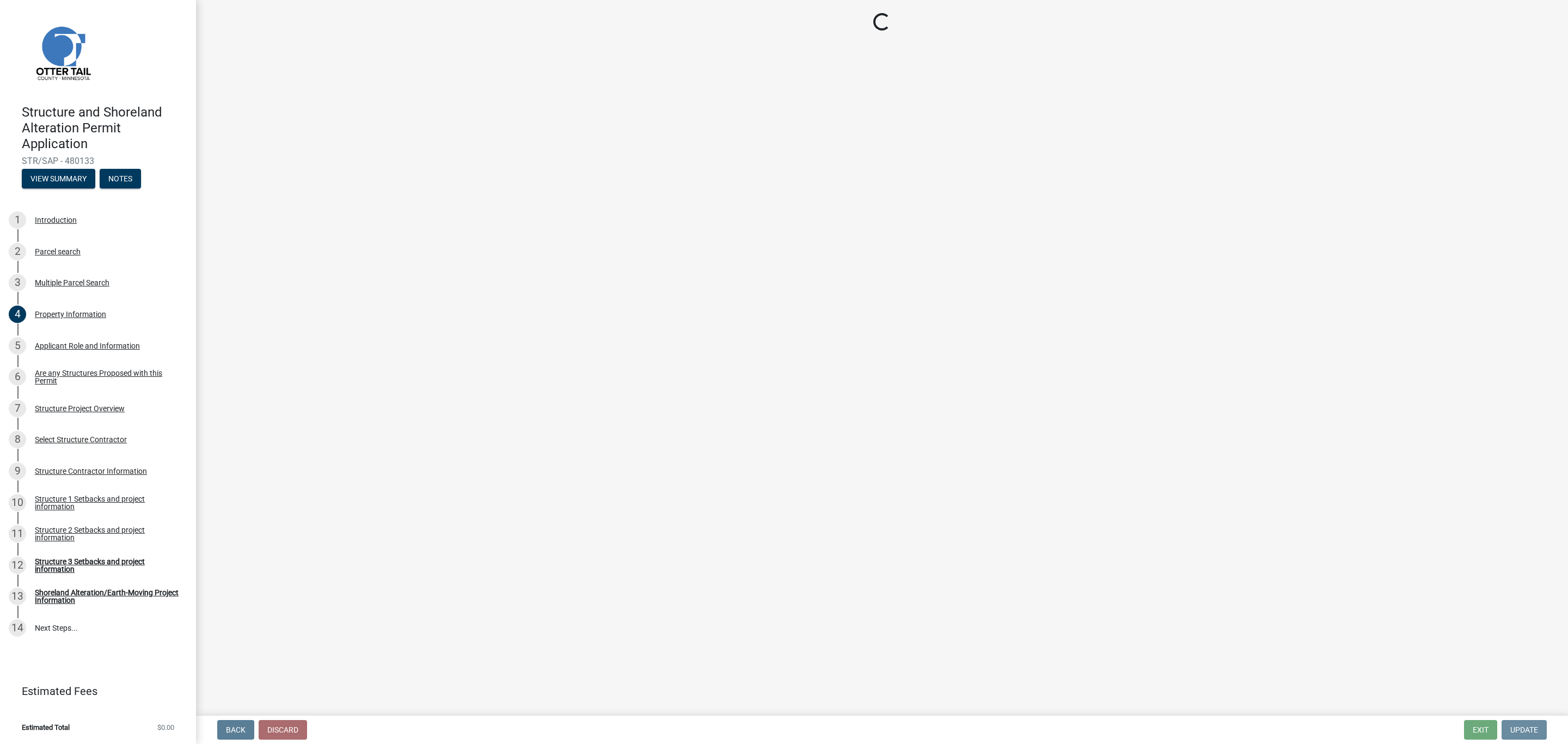
scroll to position [0, 0]
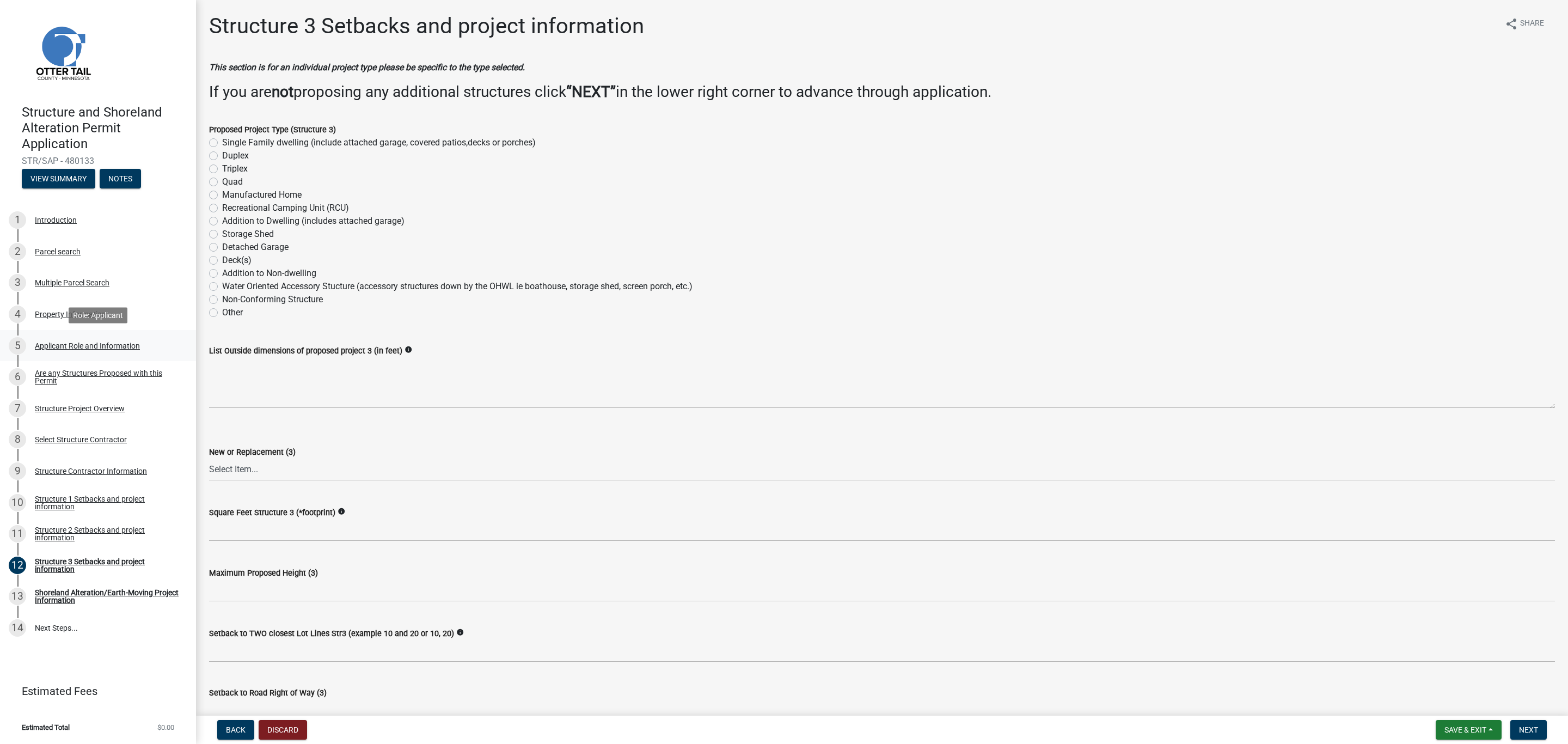
click at [53, 346] on div "Applicant Role and Information" at bounding box center [87, 346] width 105 height 7
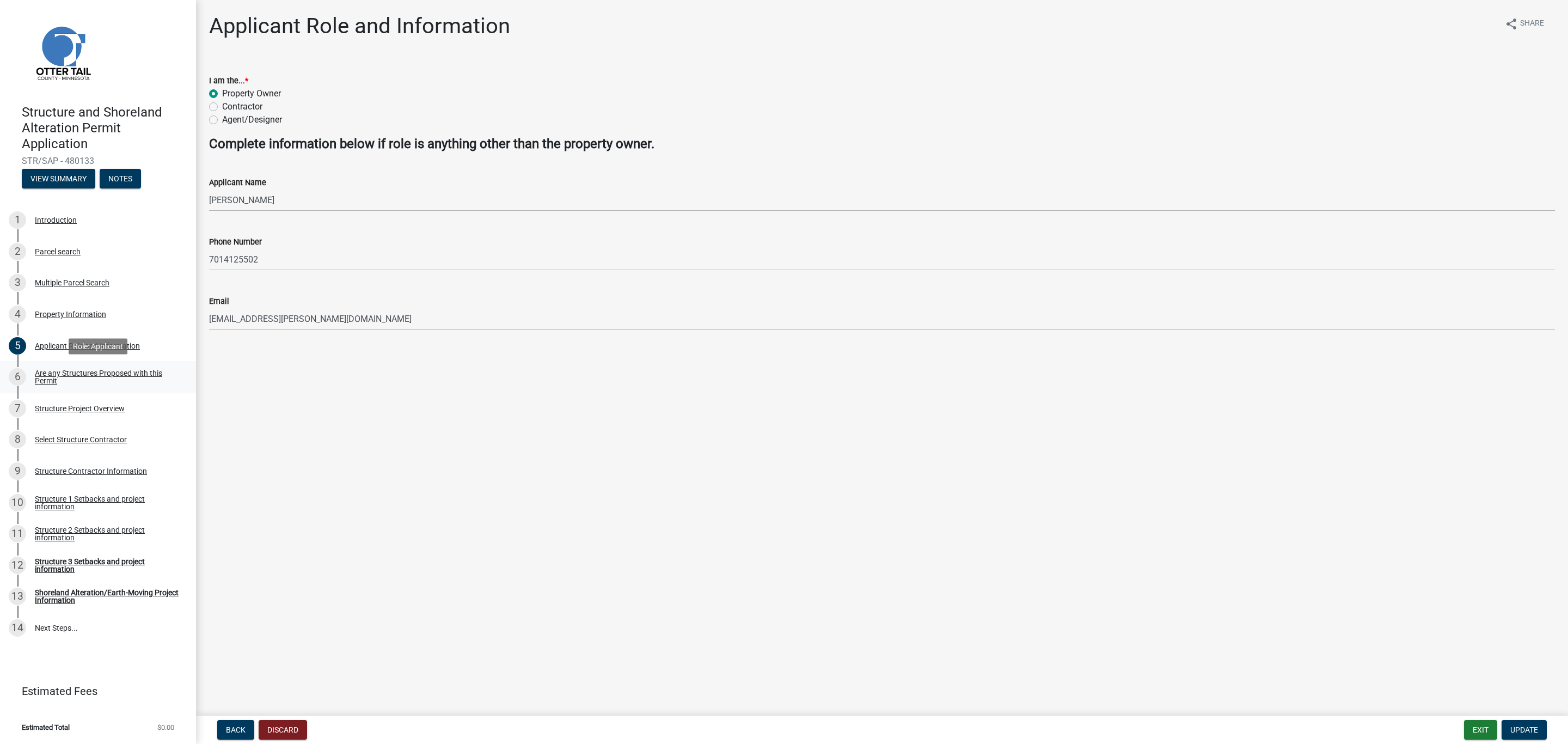
click at [45, 376] on div "Are any Structures Proposed with this Permit" at bounding box center [107, 377] width 144 height 15
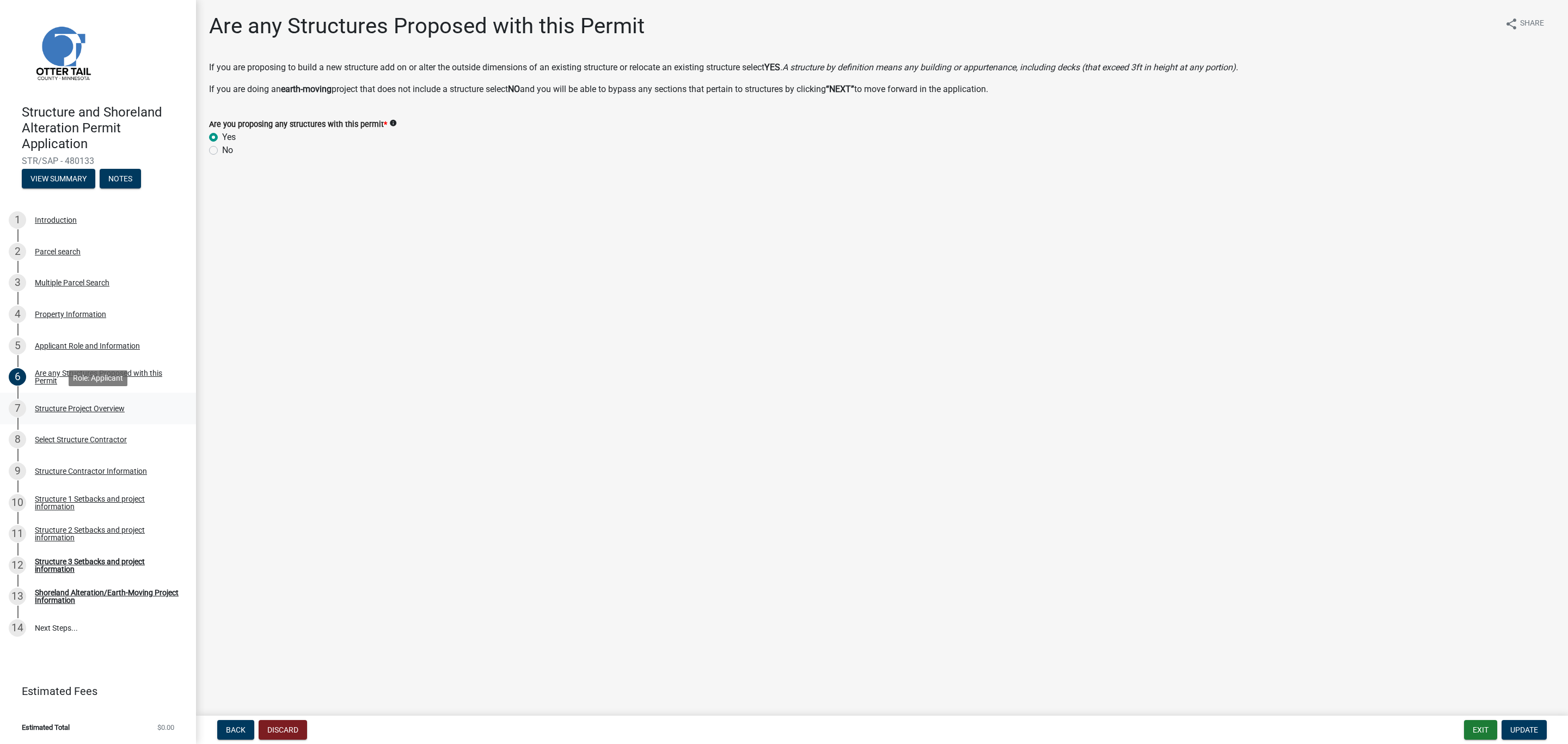
click at [57, 405] on div "Structure Project Overview" at bounding box center [80, 409] width 90 height 7
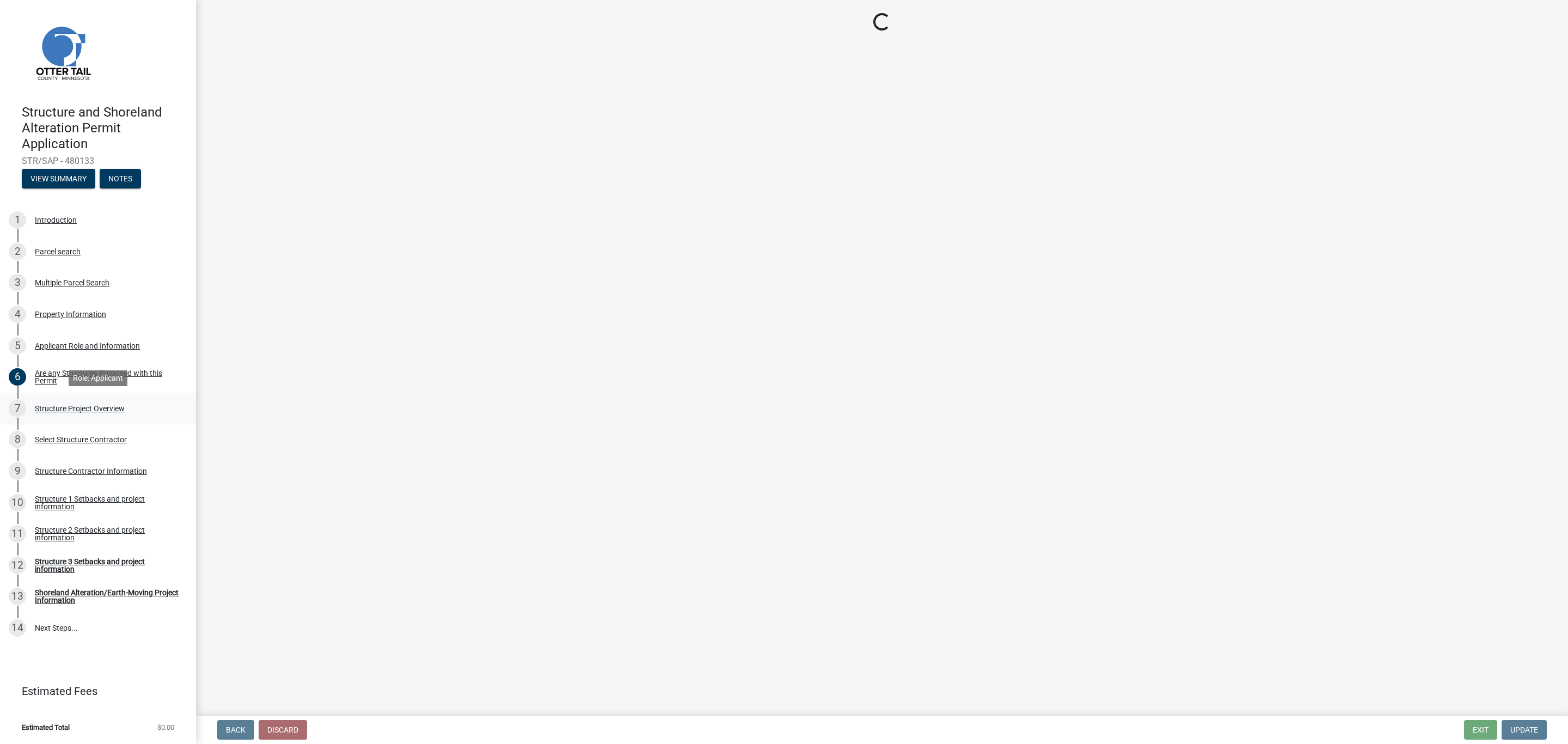
click at [17, 406] on div "7" at bounding box center [17, 408] width 18 height 18
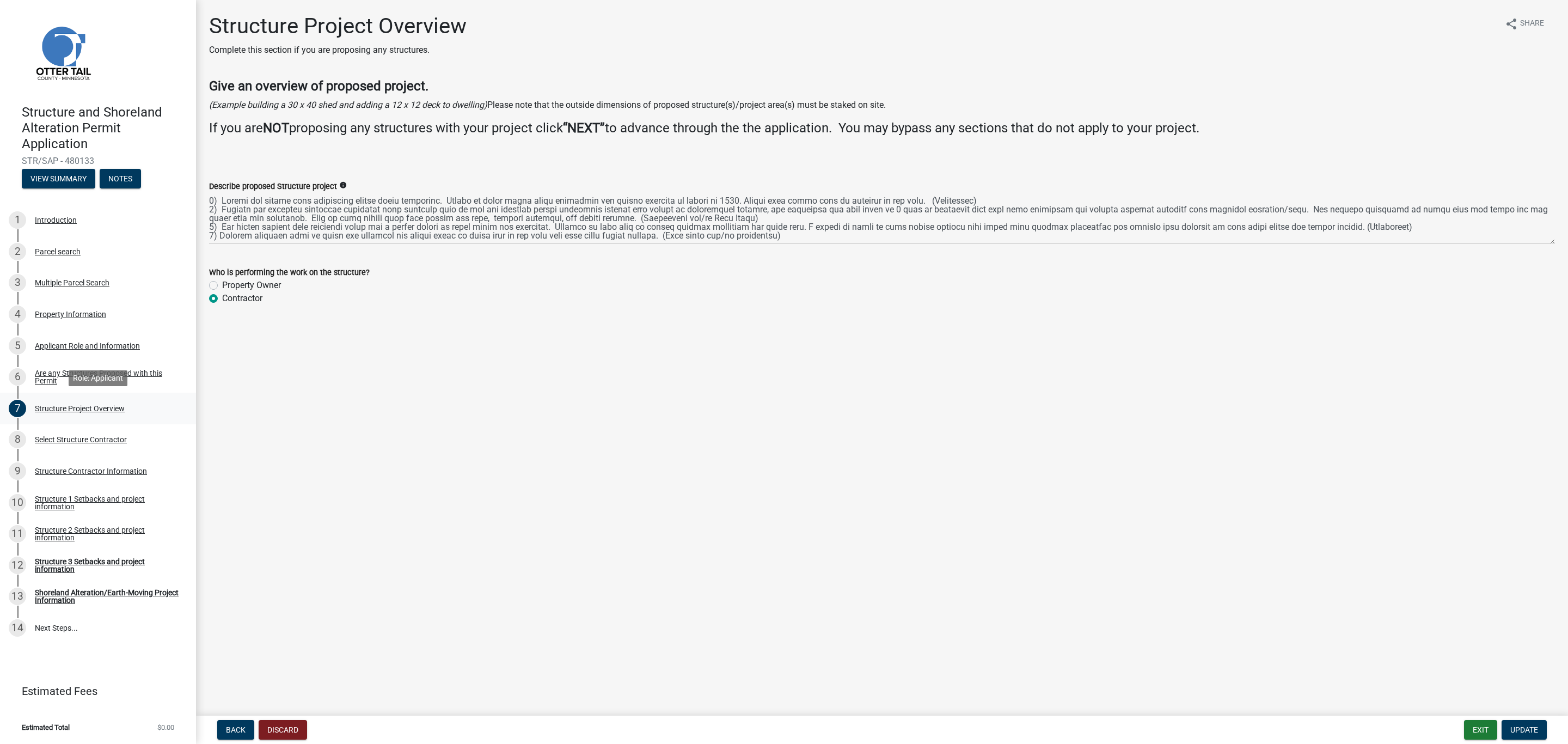
click at [49, 402] on div "7 Structure Project Overview" at bounding box center [93, 408] width 169 height 18
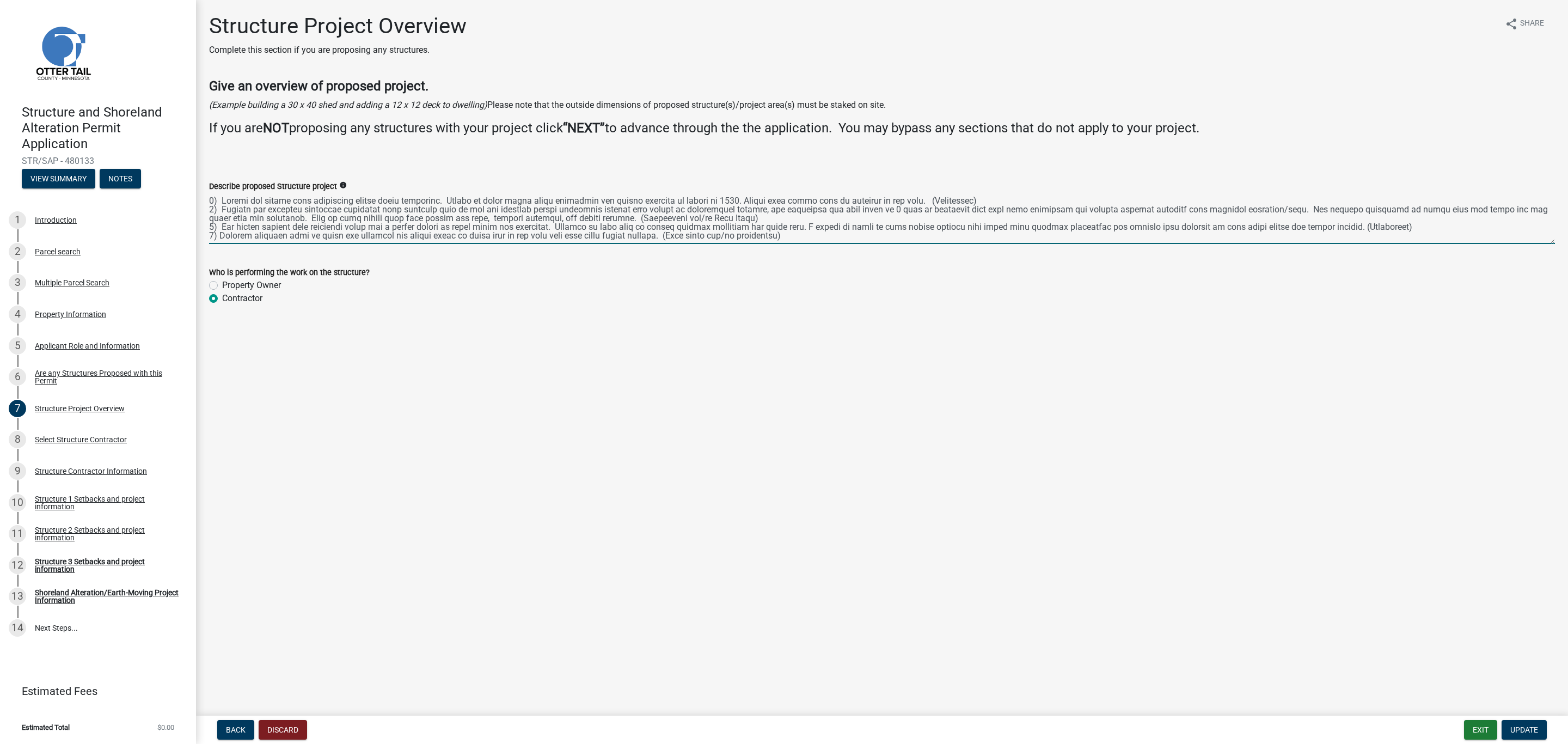
drag, startPoint x: 216, startPoint y: 198, endPoint x: 194, endPoint y: 203, distance: 22.6
click at [194, 203] on div "Structure and Shoreland Alteration Permit Application STR/SAP - 480133 View Sum…" at bounding box center [784, 372] width 1568 height 744
click at [220, 197] on textarea "Describe proposed Structure project" at bounding box center [882, 218] width 1346 height 51
click at [221, 204] on textarea "Describe proposed Structure project" at bounding box center [882, 218] width 1346 height 51
click at [221, 224] on textarea "Describe proposed Structure project" at bounding box center [882, 218] width 1346 height 51
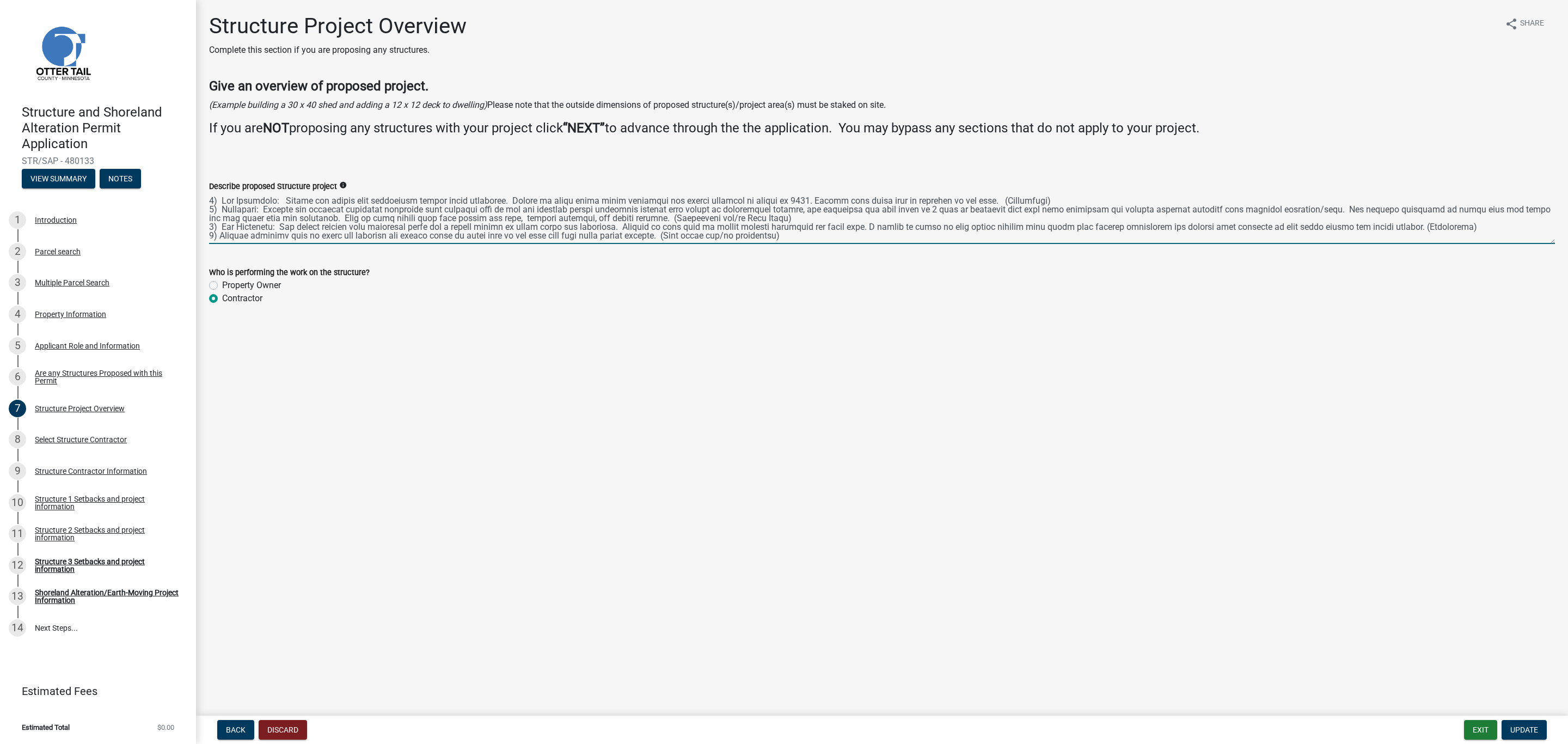
click at [219, 236] on textarea "Describe proposed Structure project" at bounding box center [882, 218] width 1346 height 51
type textarea "1) Non Structure: Repair any damage from installing riprap along shoreline. Rip…"
click at [222, 289] on label "Property Owner" at bounding box center [251, 285] width 58 height 13
click at [222, 286] on input "Property Owner" at bounding box center [226, 283] width 7 height 7
radio input "true"
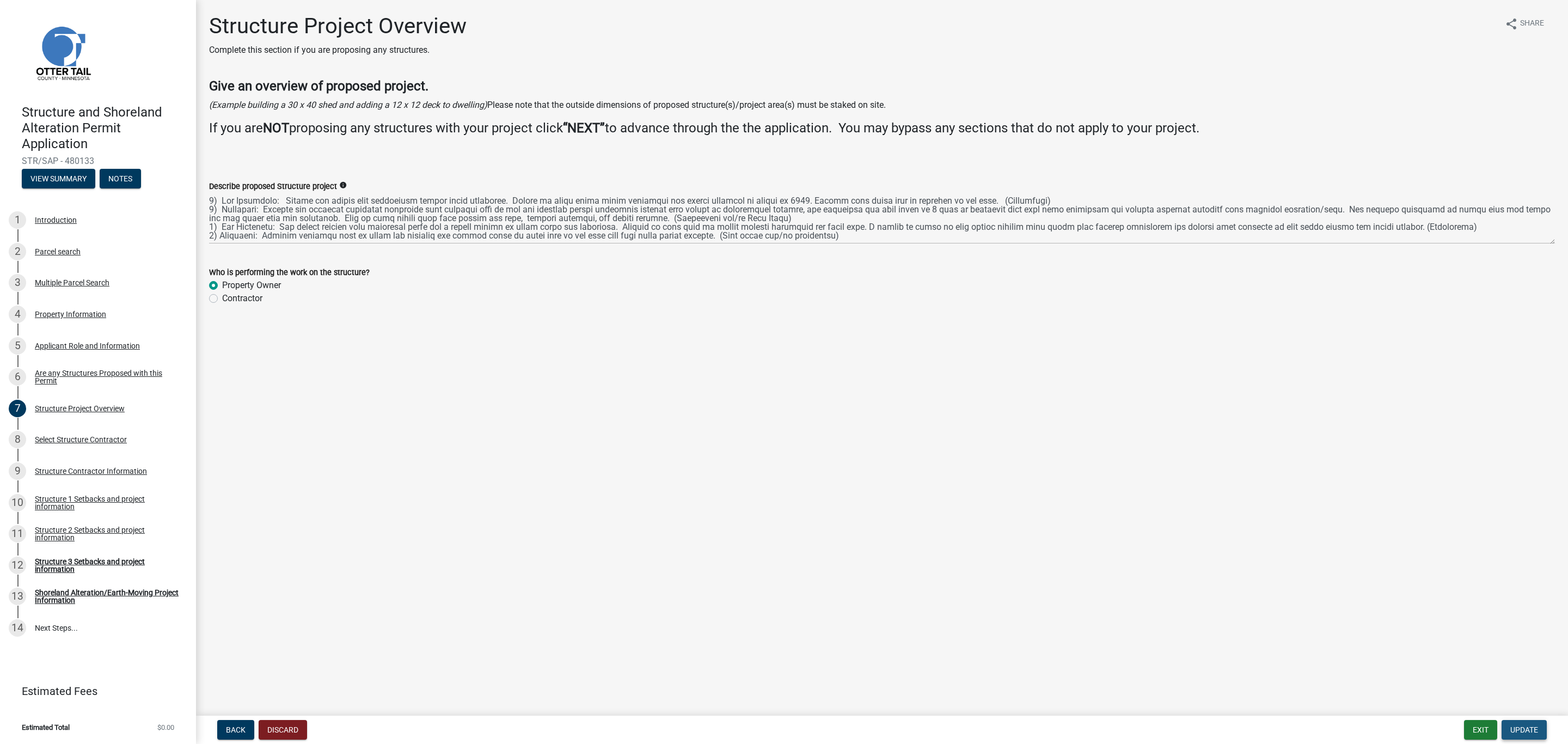
click at [1531, 730] on span "Update" at bounding box center [1524, 729] width 28 height 8
